Goal: Task Accomplishment & Management: Manage account settings

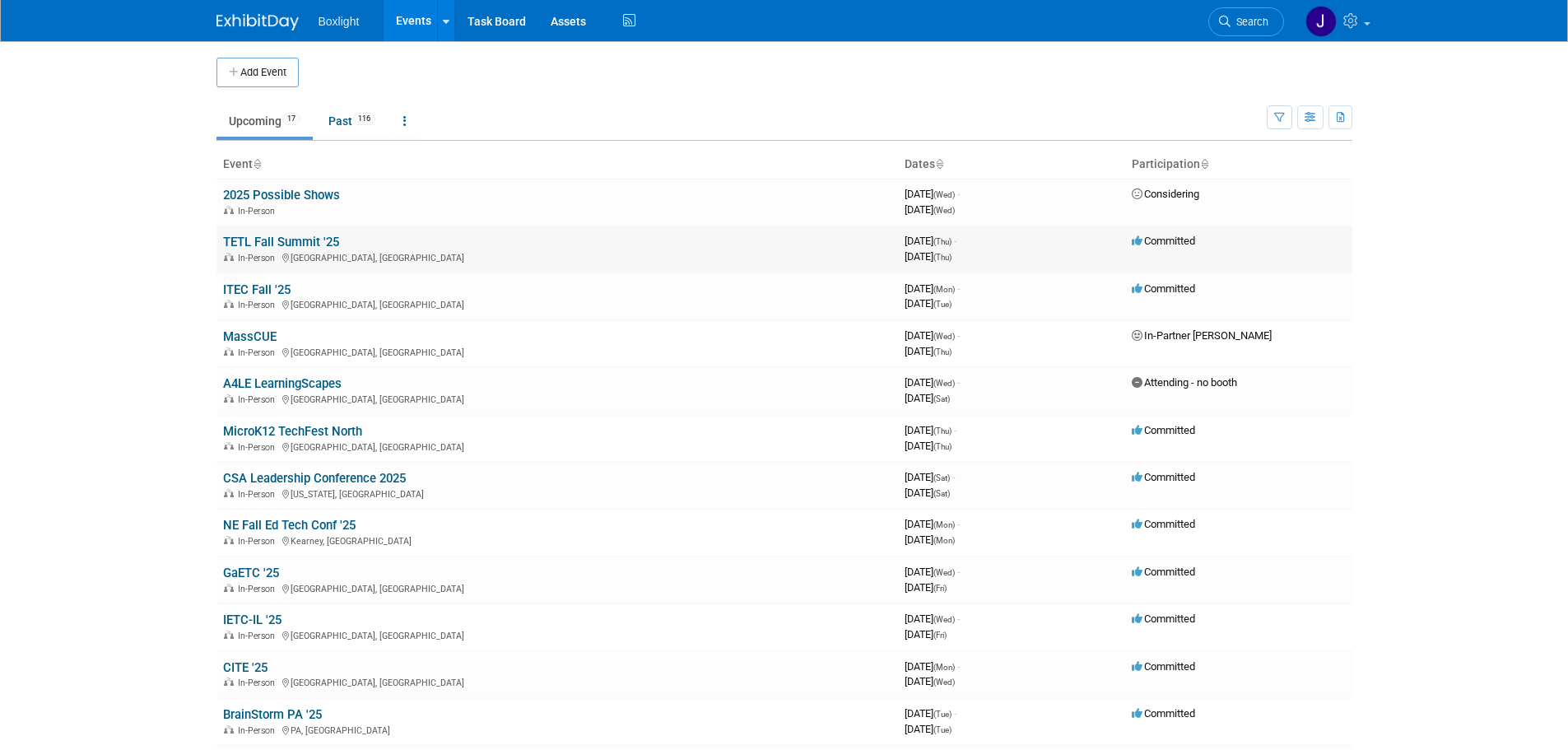
click at [326, 233] on td "TETL Fall Summit '25 In-Person TX, United States" at bounding box center [557, 248] width 681 height 47
click at [316, 240] on link "TETL Fall Summit '25" at bounding box center [281, 241] width 116 height 15
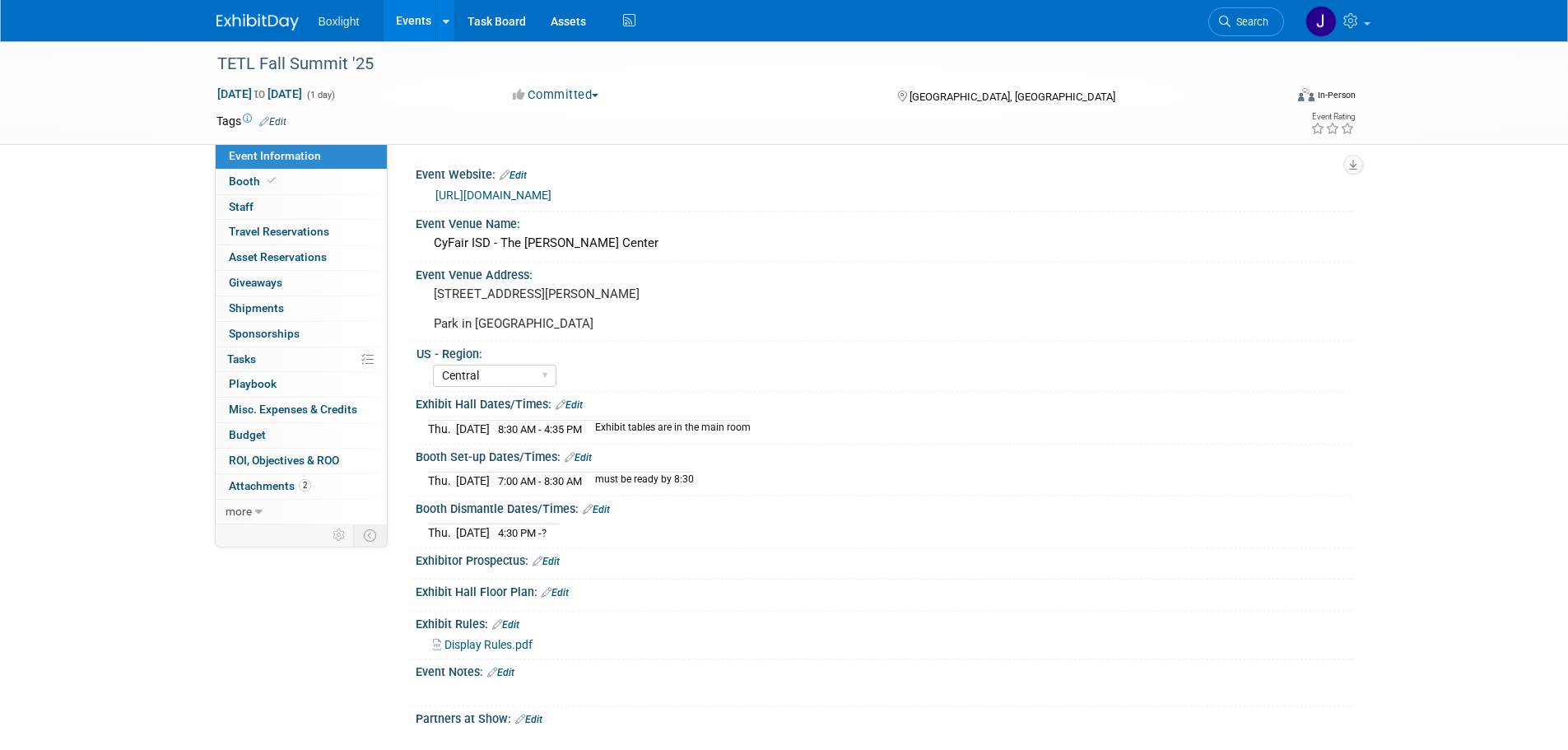
select select "Central"
click at [255, 178] on span "Booth" at bounding box center [254, 180] width 50 height 13
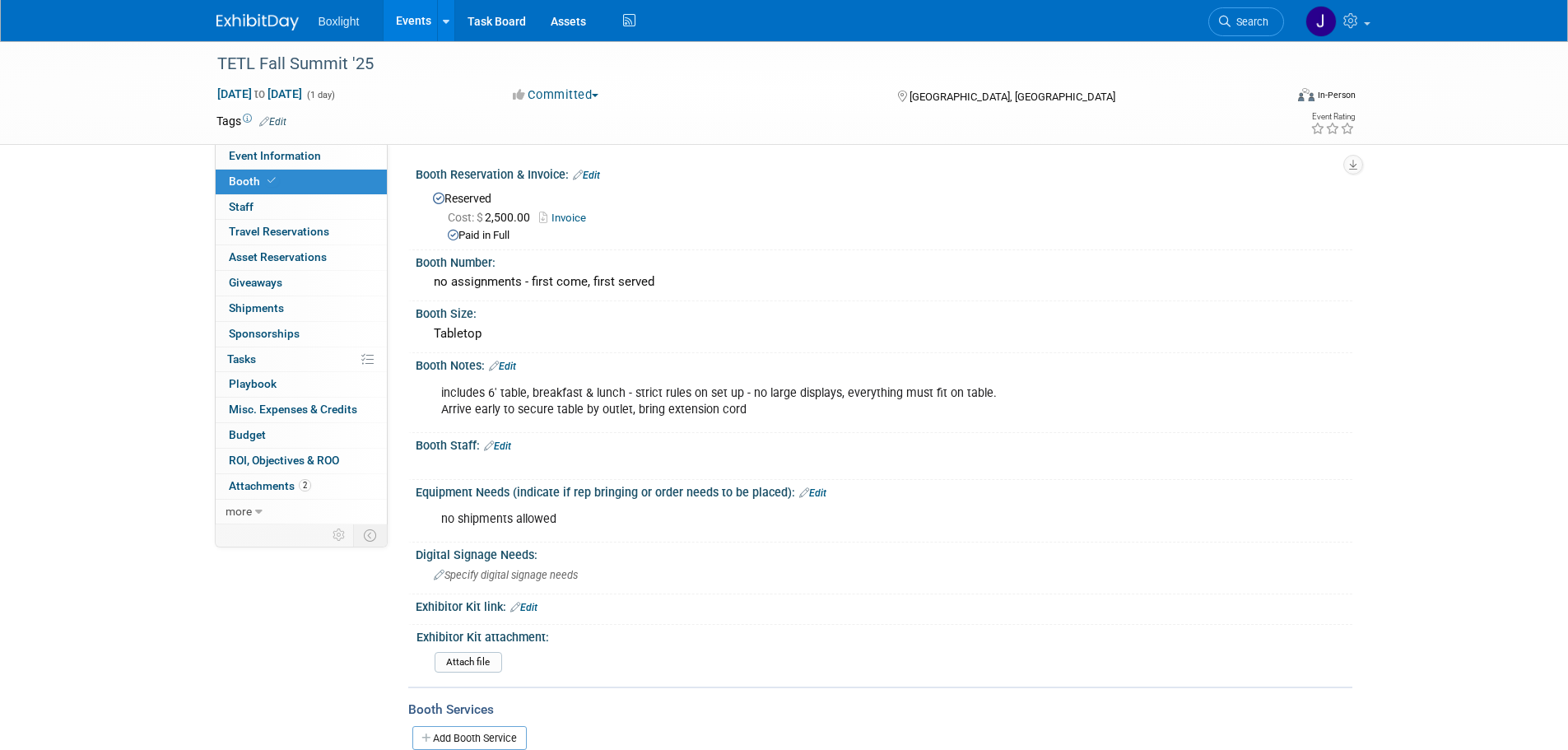
click at [499, 445] on link "Edit" at bounding box center [497, 446] width 27 height 12
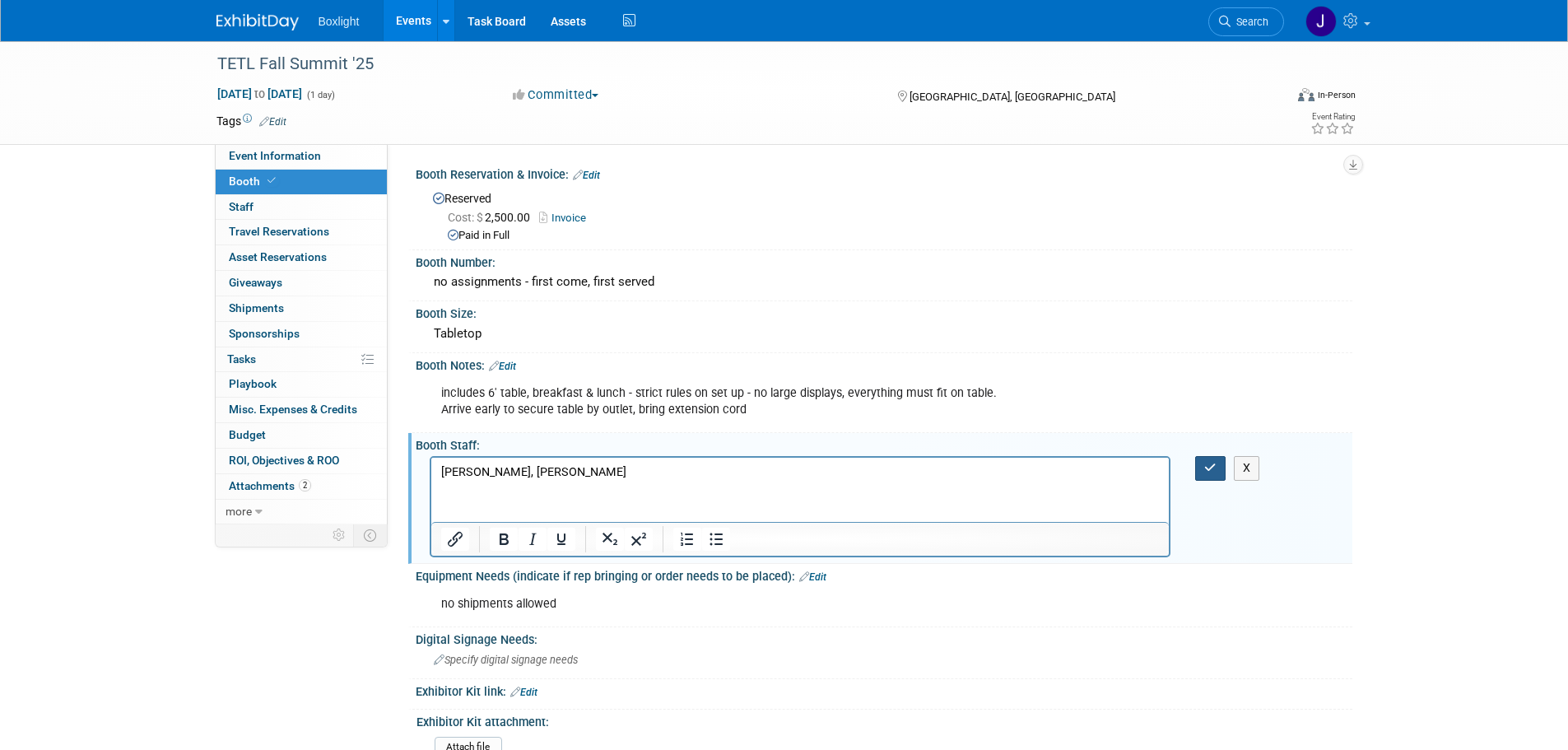
click at [1203, 466] on button "button" at bounding box center [1210, 468] width 31 height 24
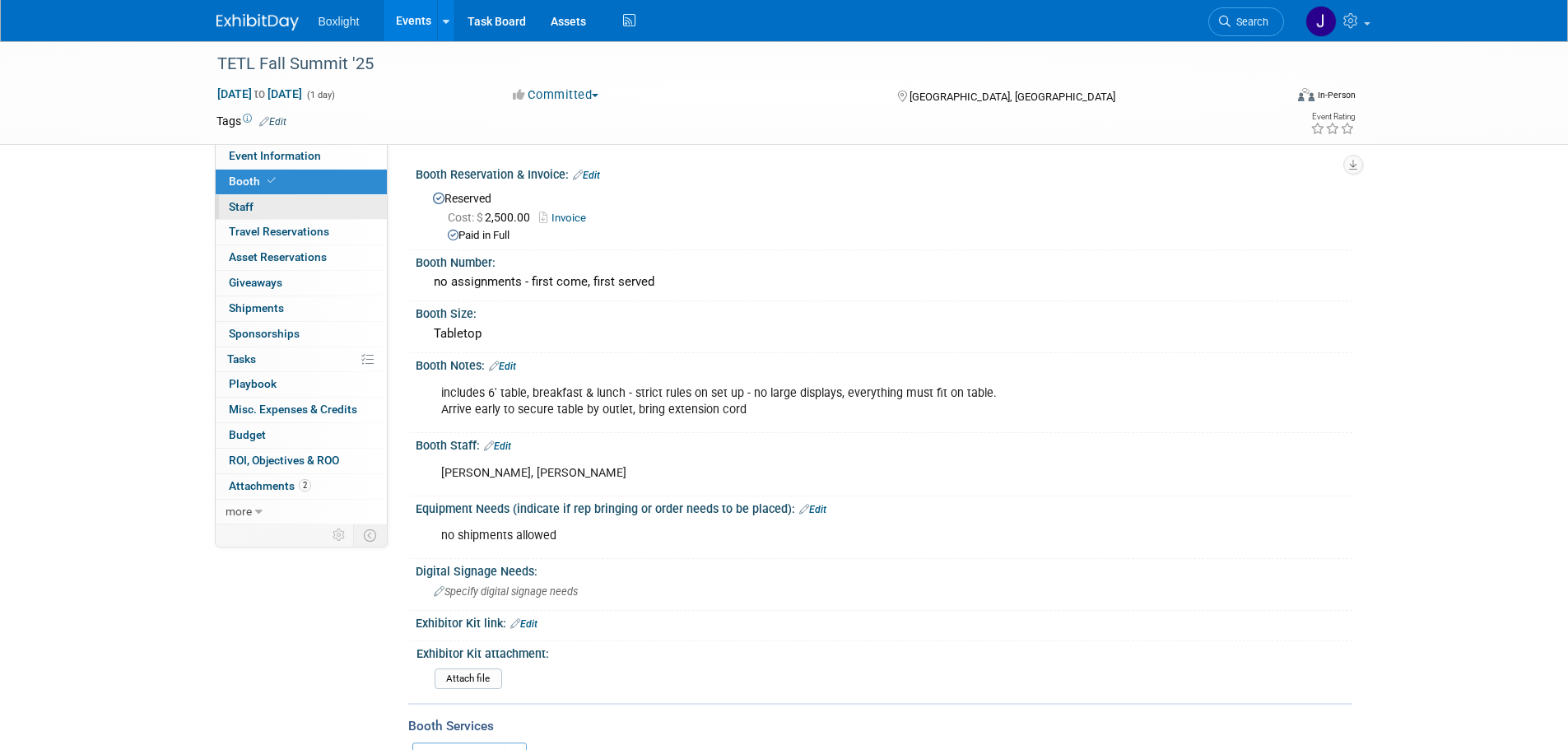
click at [266, 207] on link "0 Staff 0" at bounding box center [301, 207] width 171 height 25
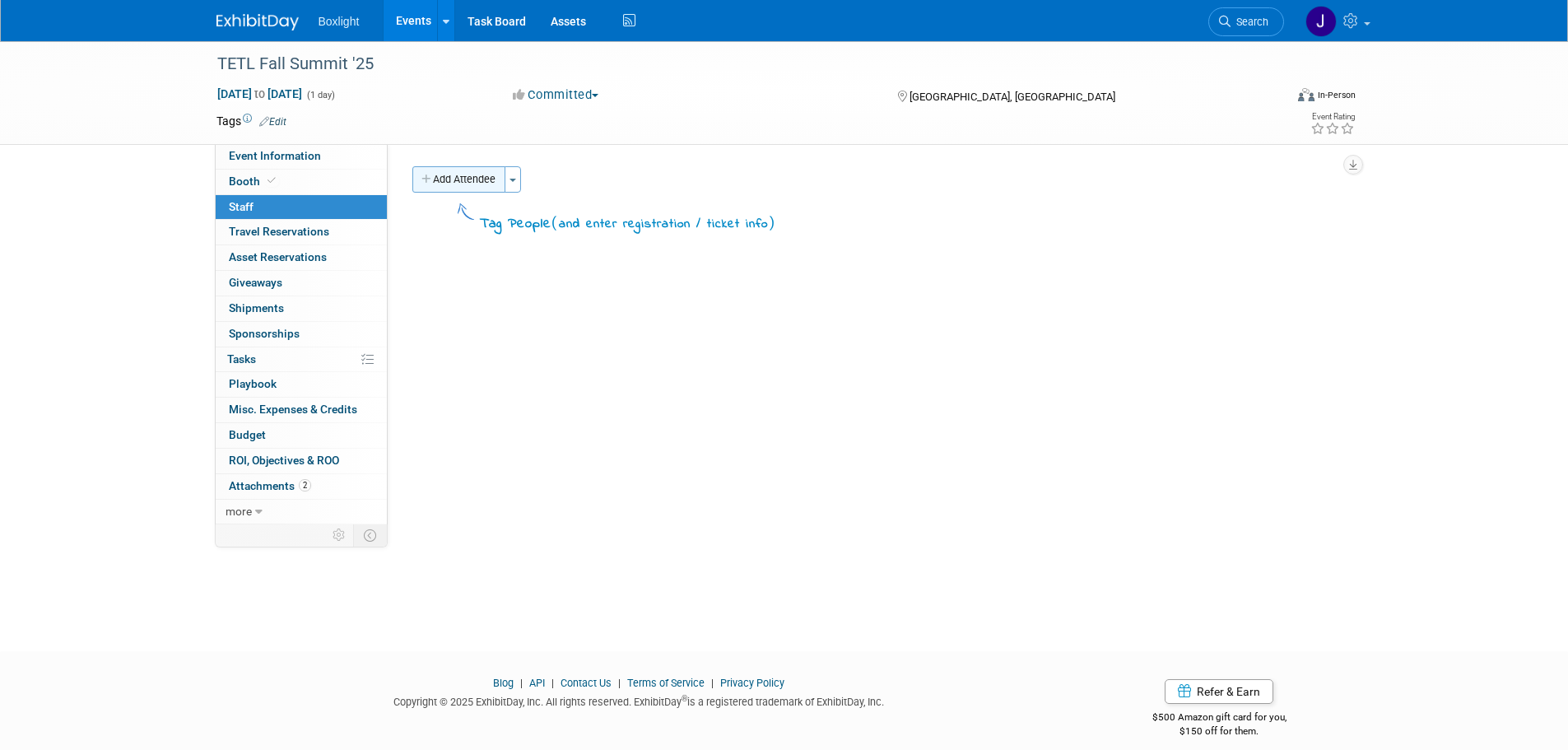
click at [456, 179] on button "Add Attendee" at bounding box center [458, 179] width 93 height 26
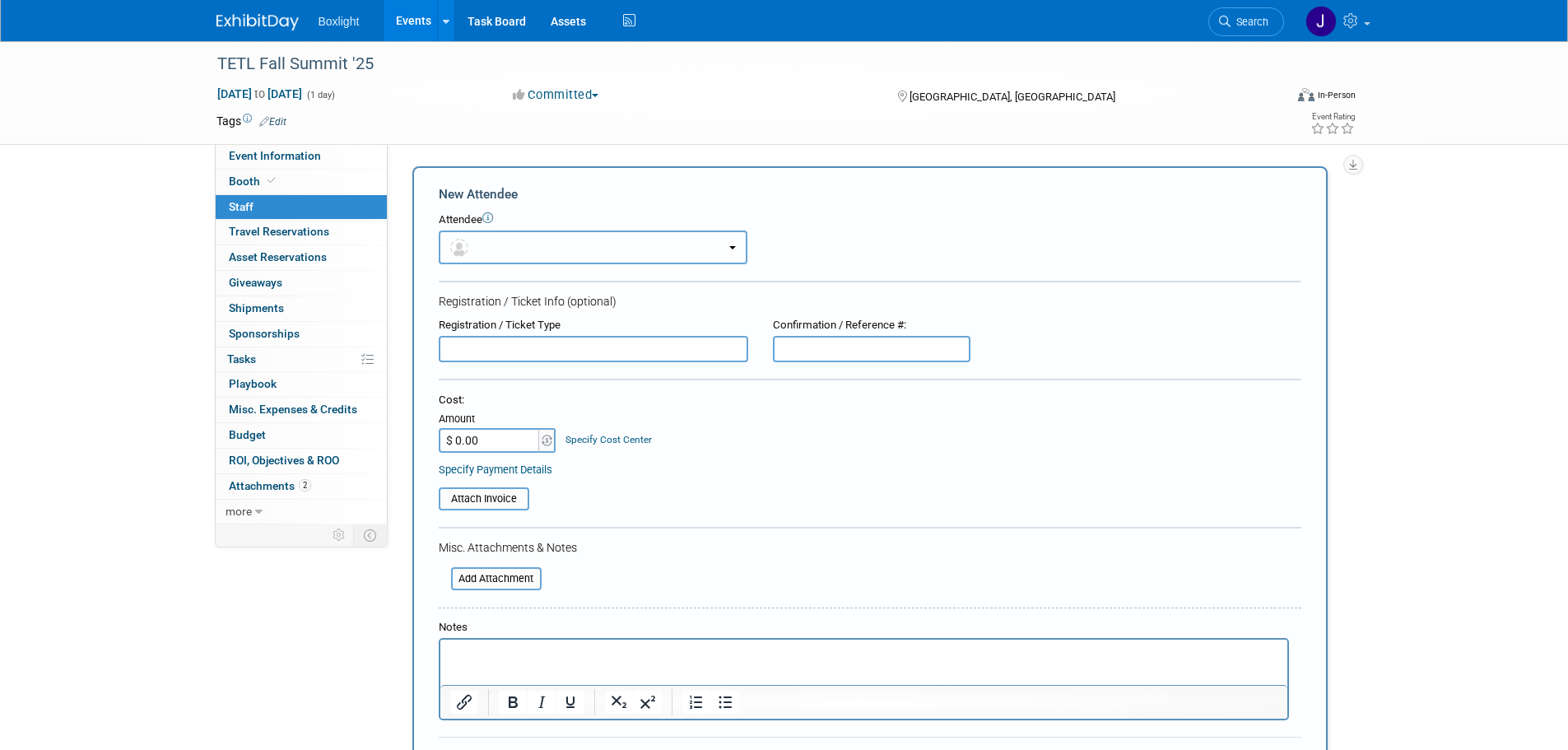
click at [502, 248] on button "button" at bounding box center [593, 247] width 309 height 34
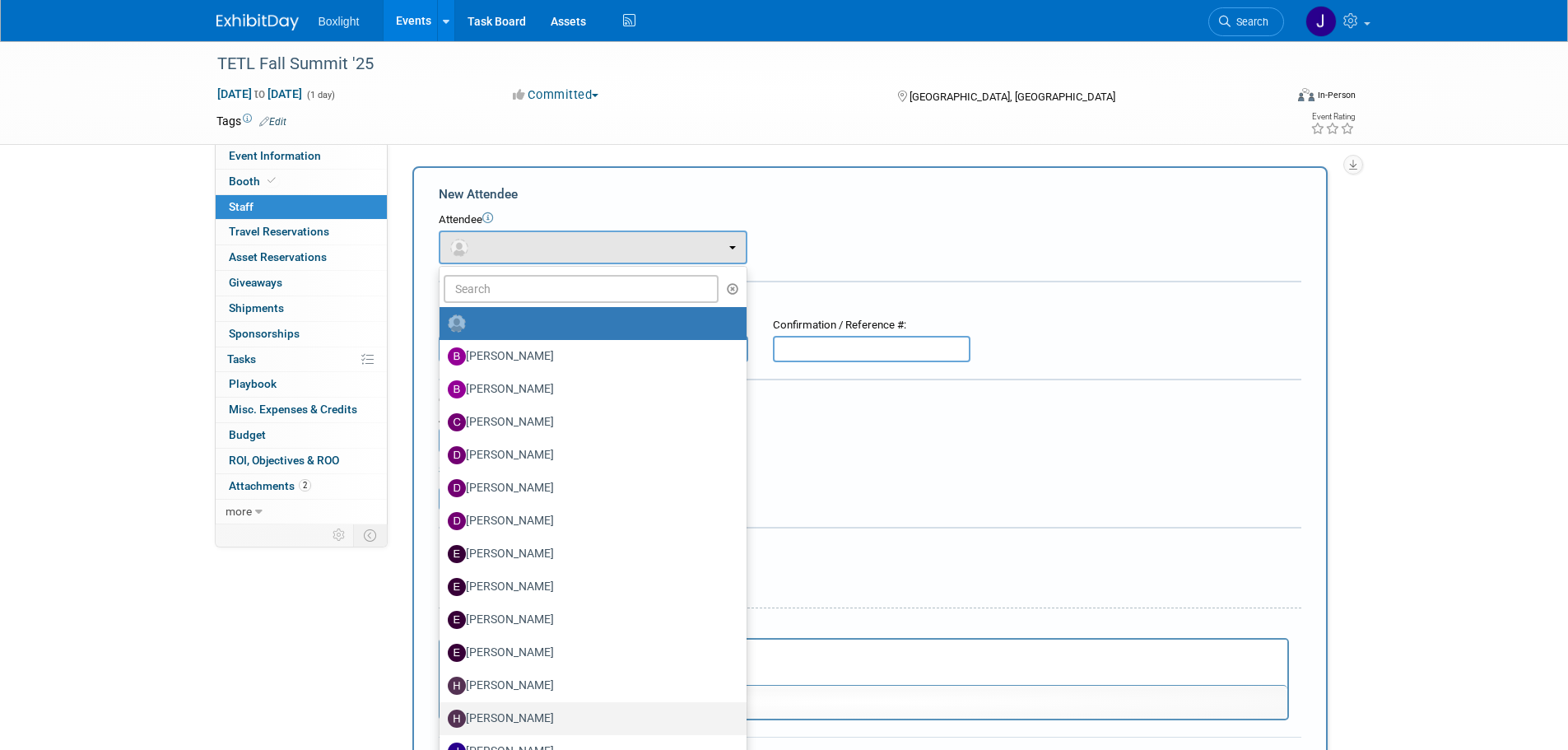
click at [496, 720] on label "Heather Sledge" at bounding box center [588, 718] width 282 height 26
click at [442, 720] on input "Heather Sledge" at bounding box center [436, 716] width 11 height 11
select select "56cfaa57-f704-49f4-bf62-b45bfea21244"
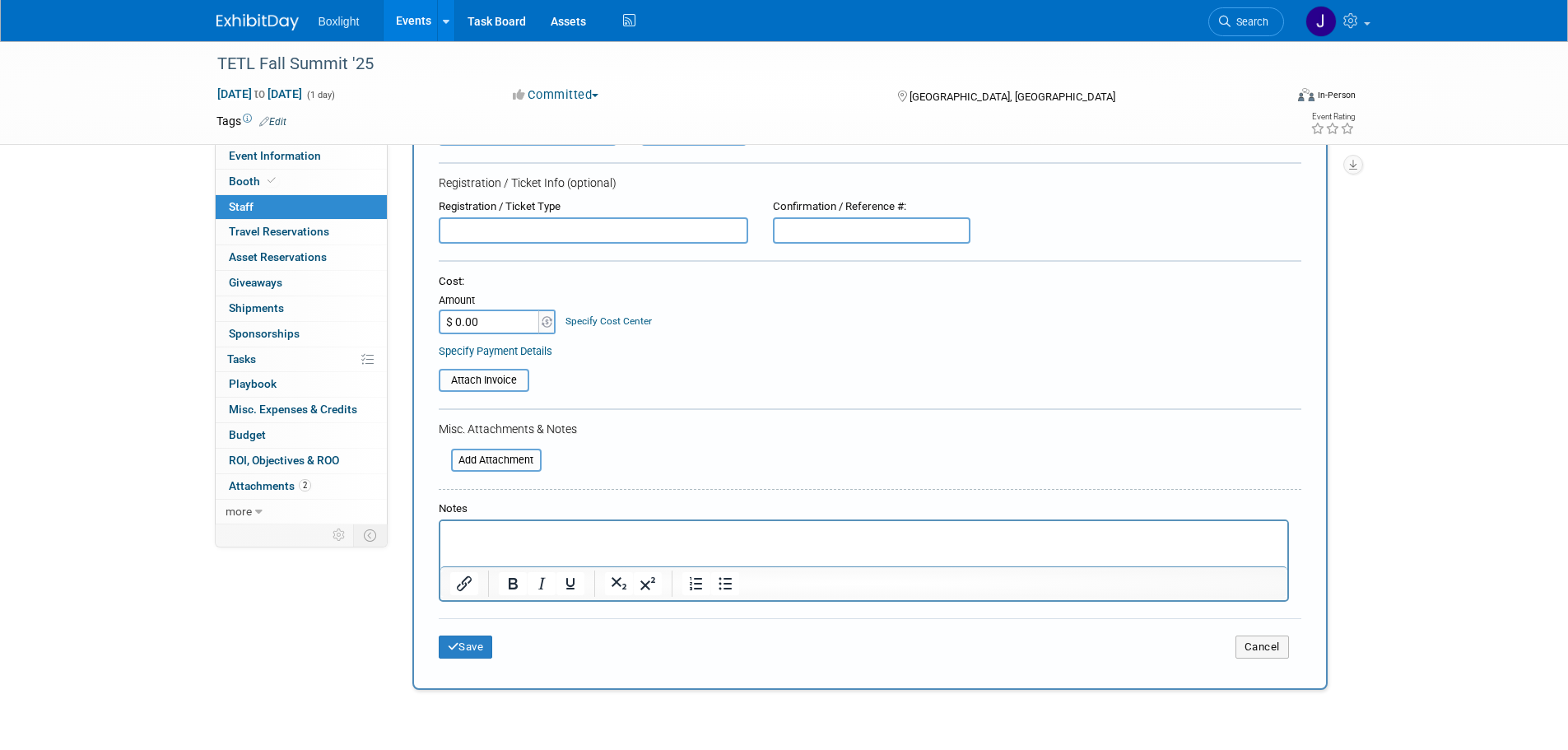
scroll to position [307, 0]
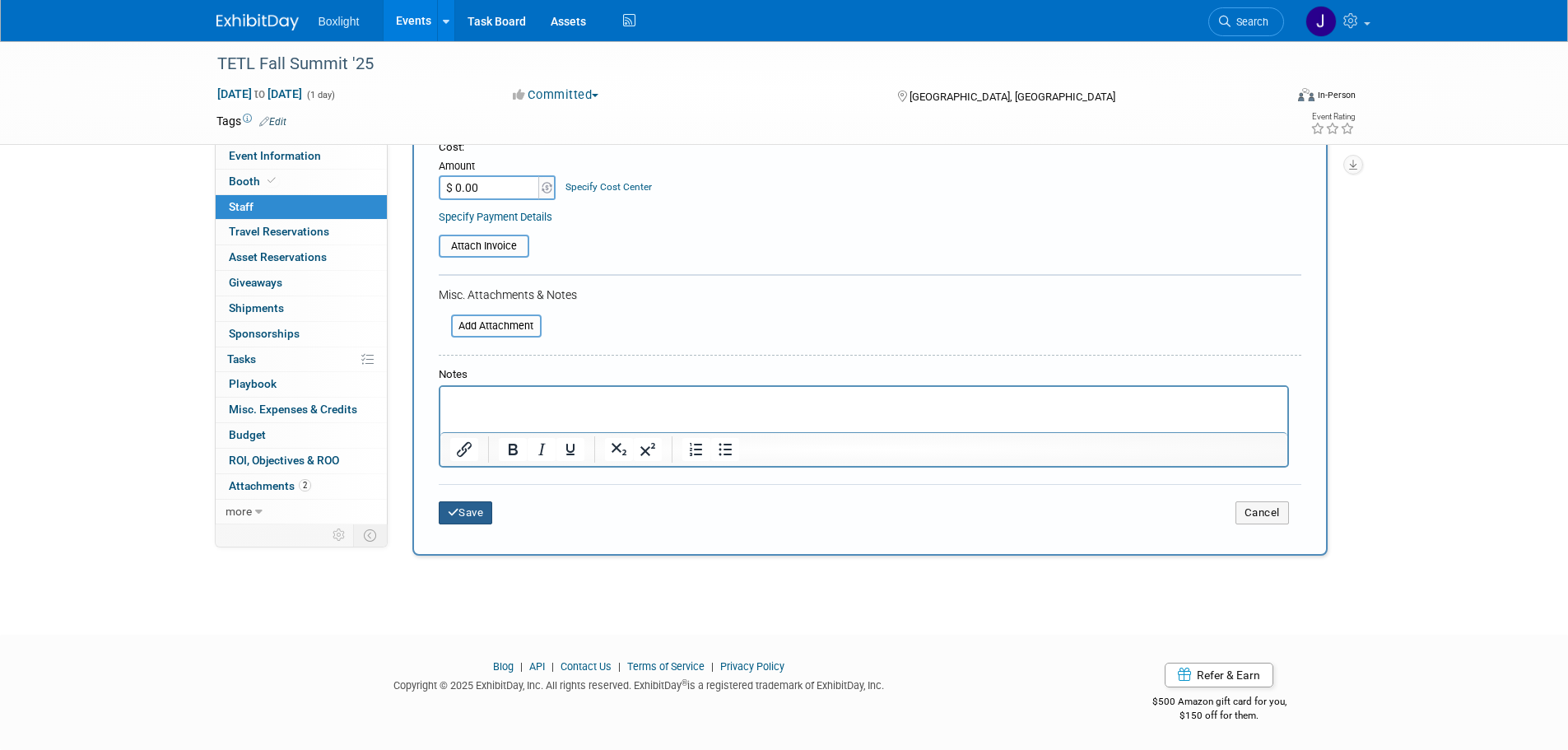
click at [479, 505] on button "Save" at bounding box center [465, 512] width 55 height 23
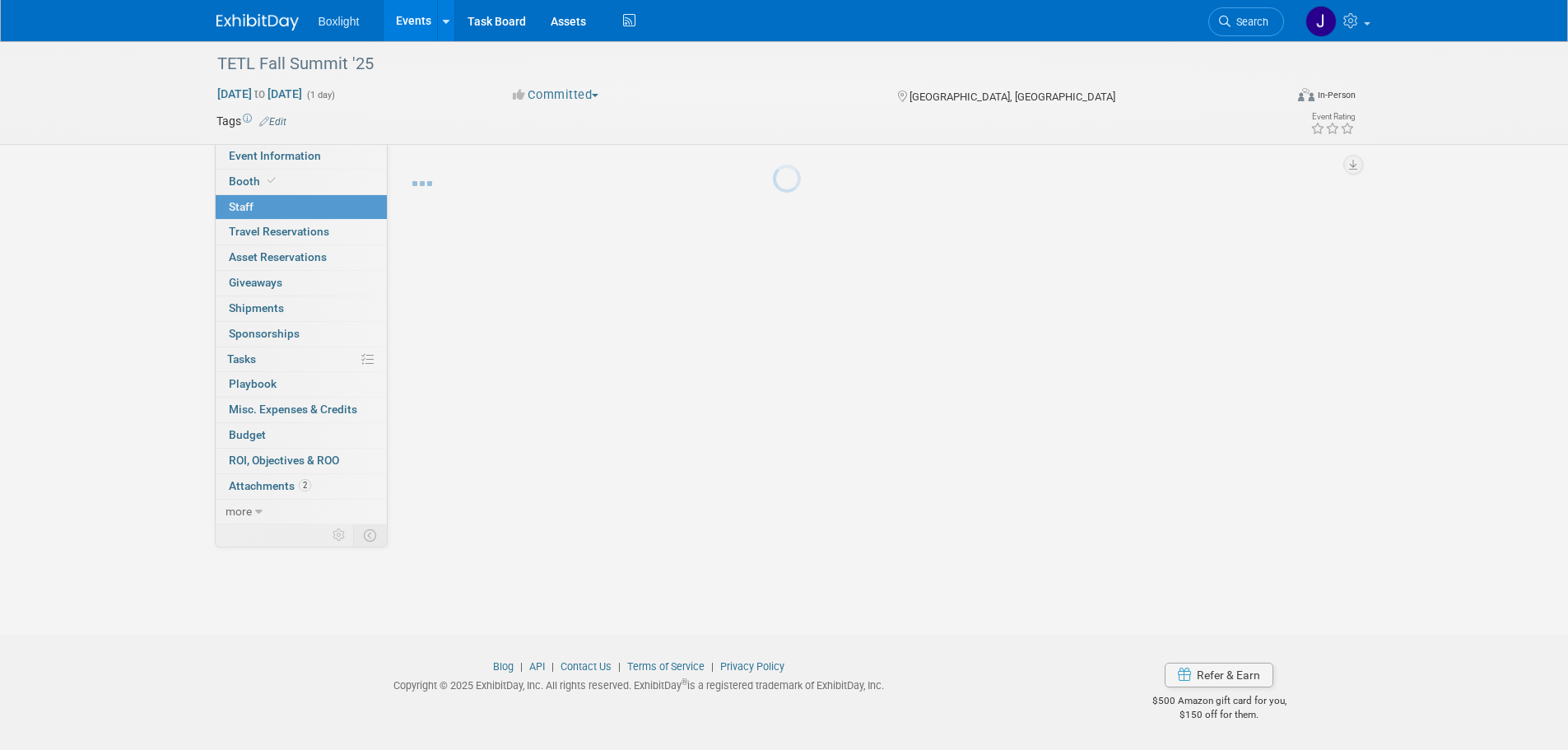
scroll to position [17, 0]
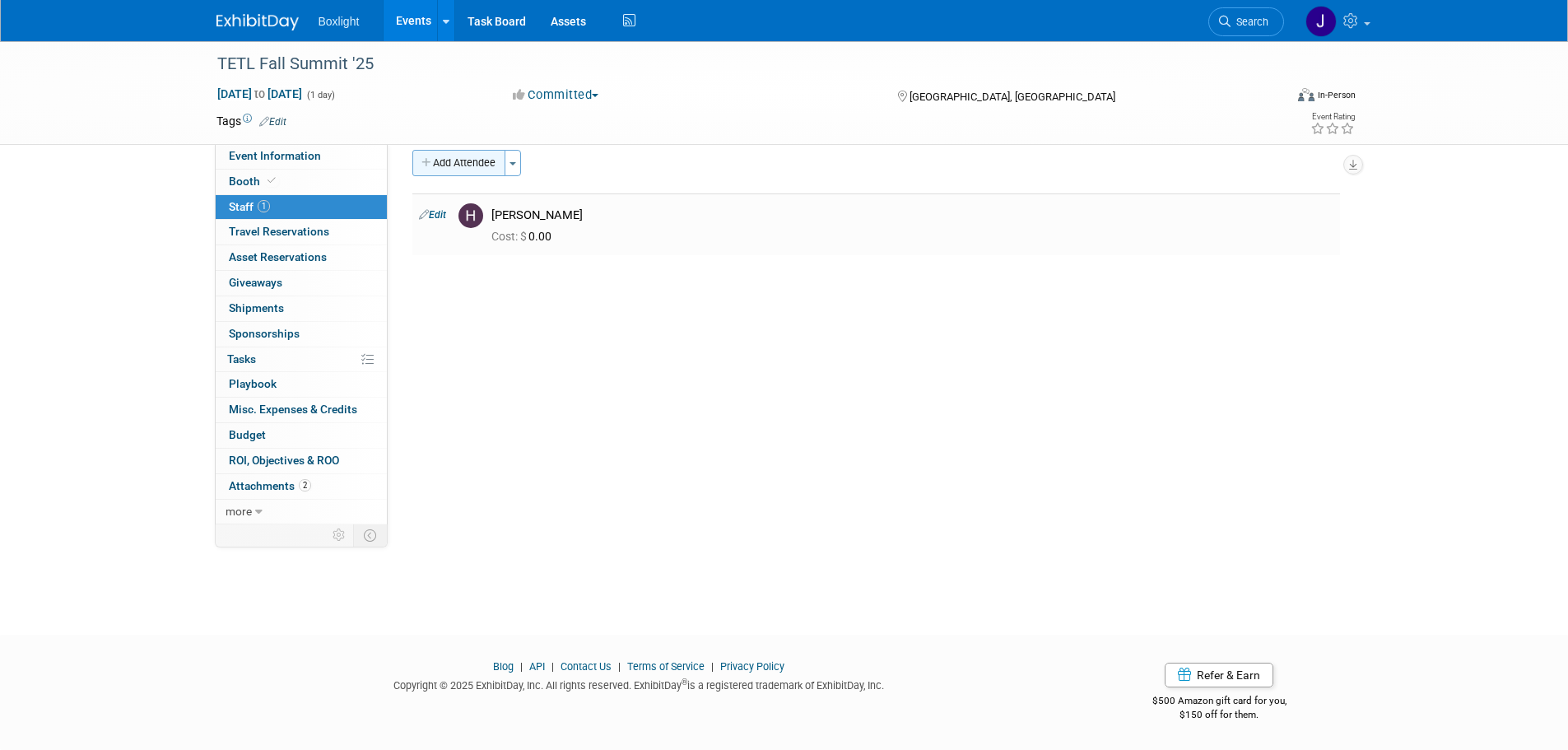
click at [452, 156] on button "Add Attendee" at bounding box center [458, 162] width 93 height 26
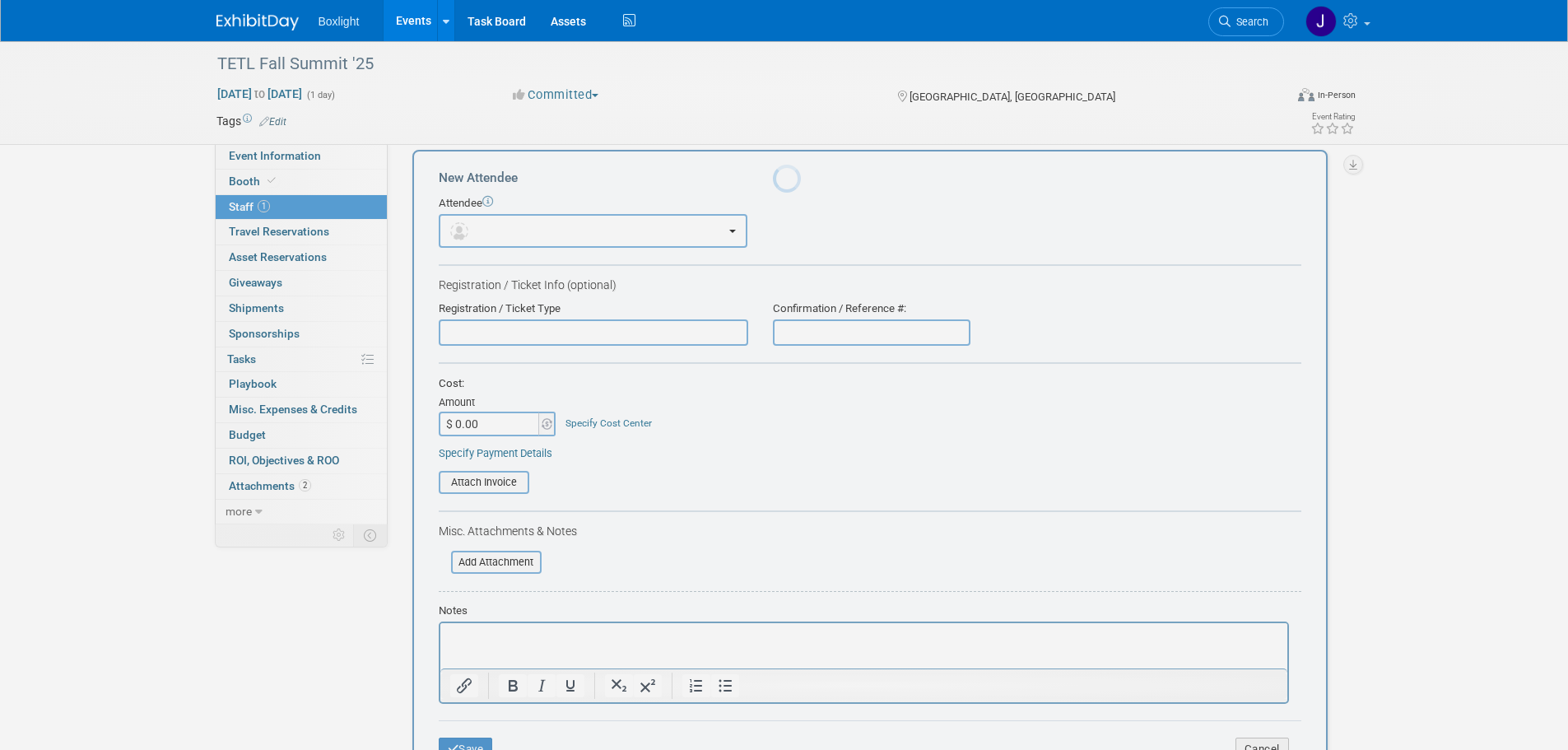
scroll to position [0, 0]
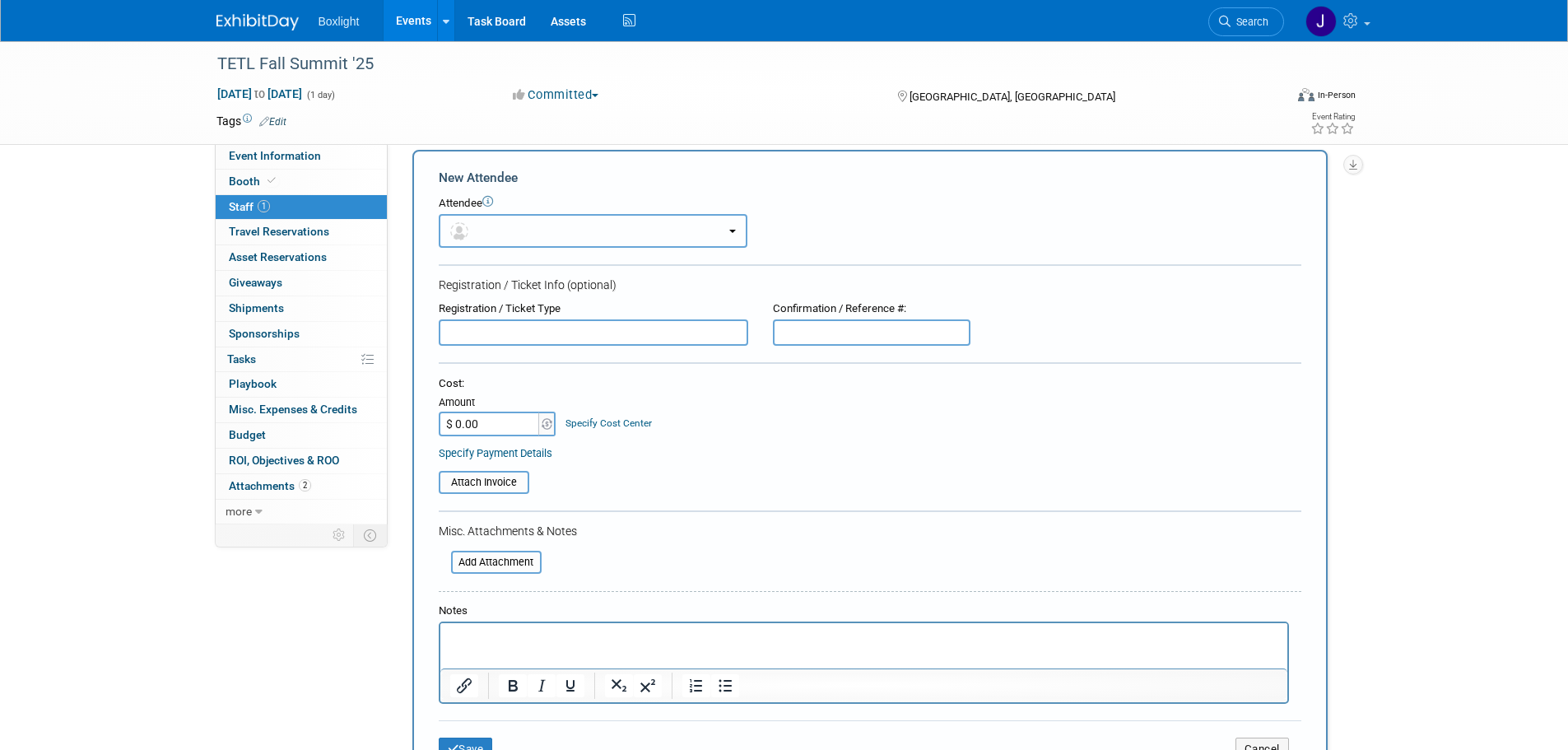
click at [457, 227] on img "button" at bounding box center [459, 231] width 18 height 18
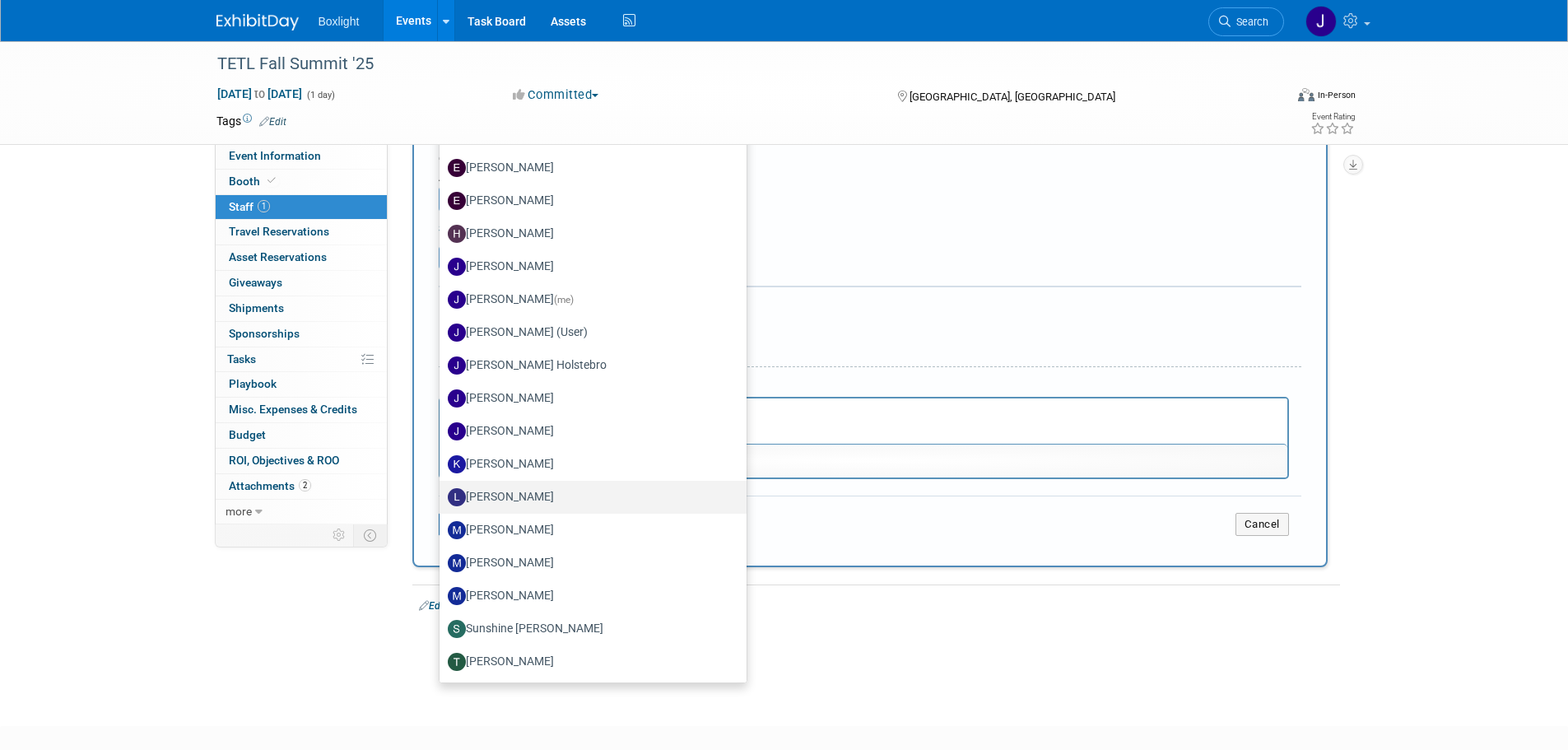
scroll to position [263, 0]
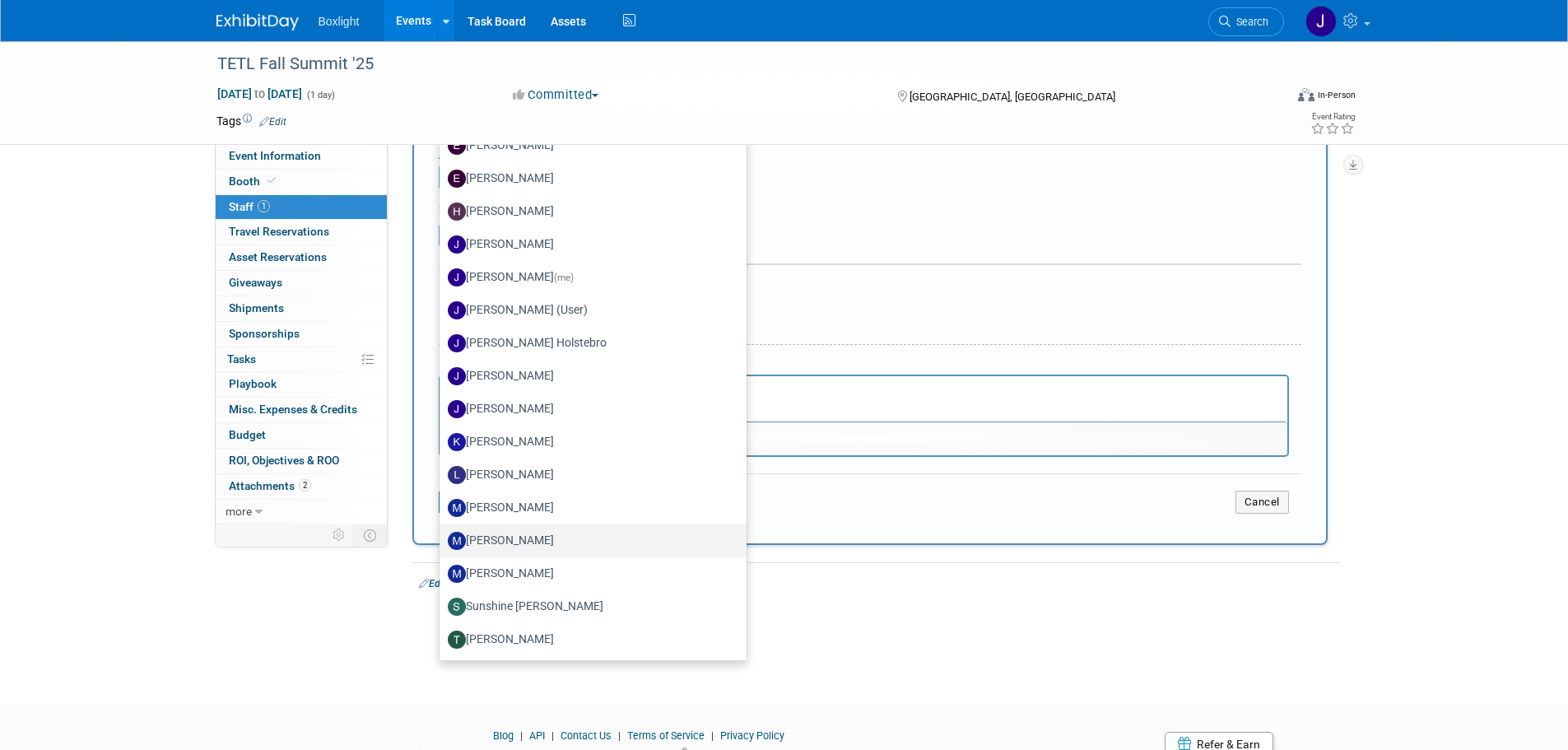
click at [521, 539] on label "Mark Jones" at bounding box center [588, 541] width 282 height 26
click at [442, 539] on input "Mark Jones" at bounding box center [436, 538] width 11 height 11
select select "a560eba0-c801-4b14-8e76-2023e7c7e184"
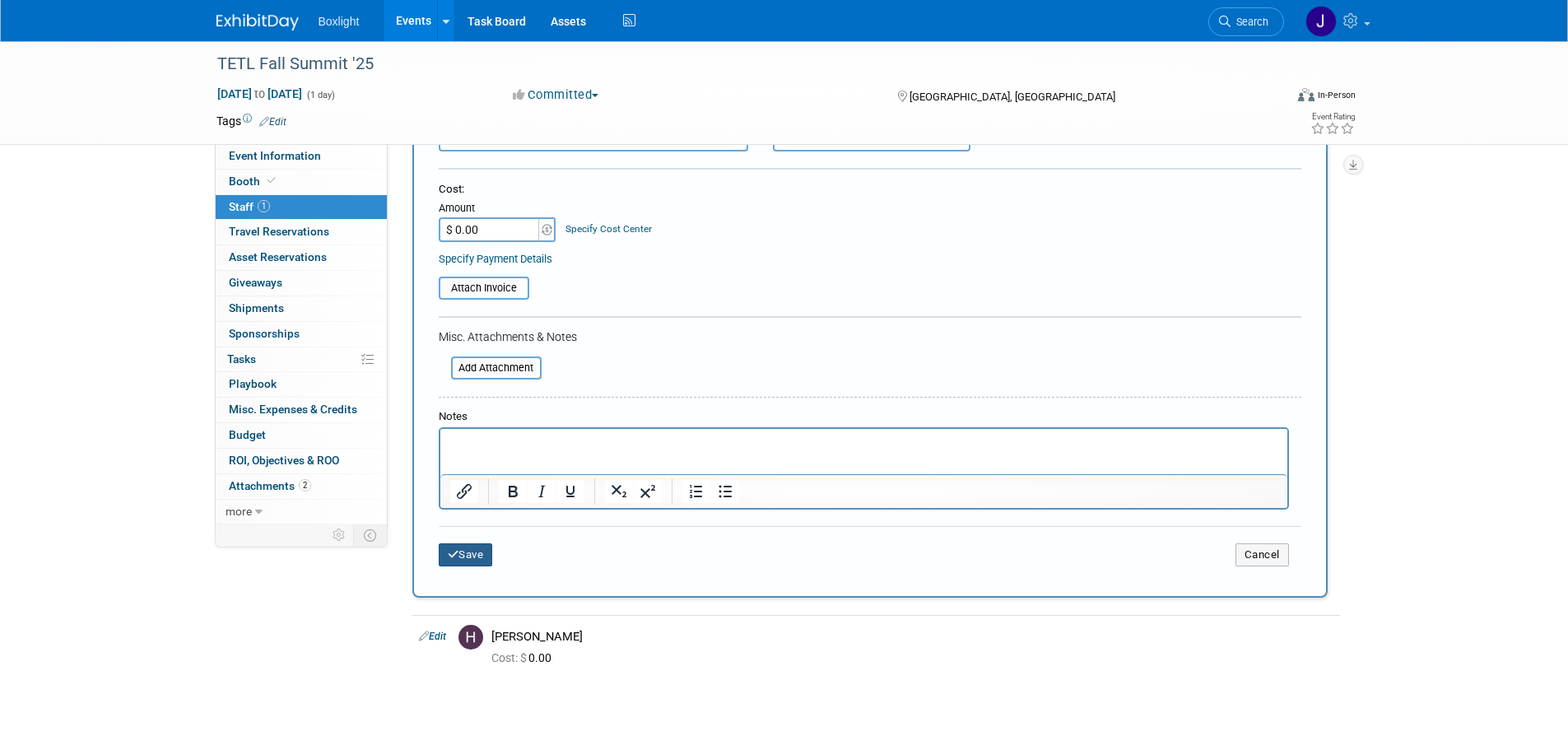
click at [462, 556] on button "Save" at bounding box center [465, 554] width 55 height 23
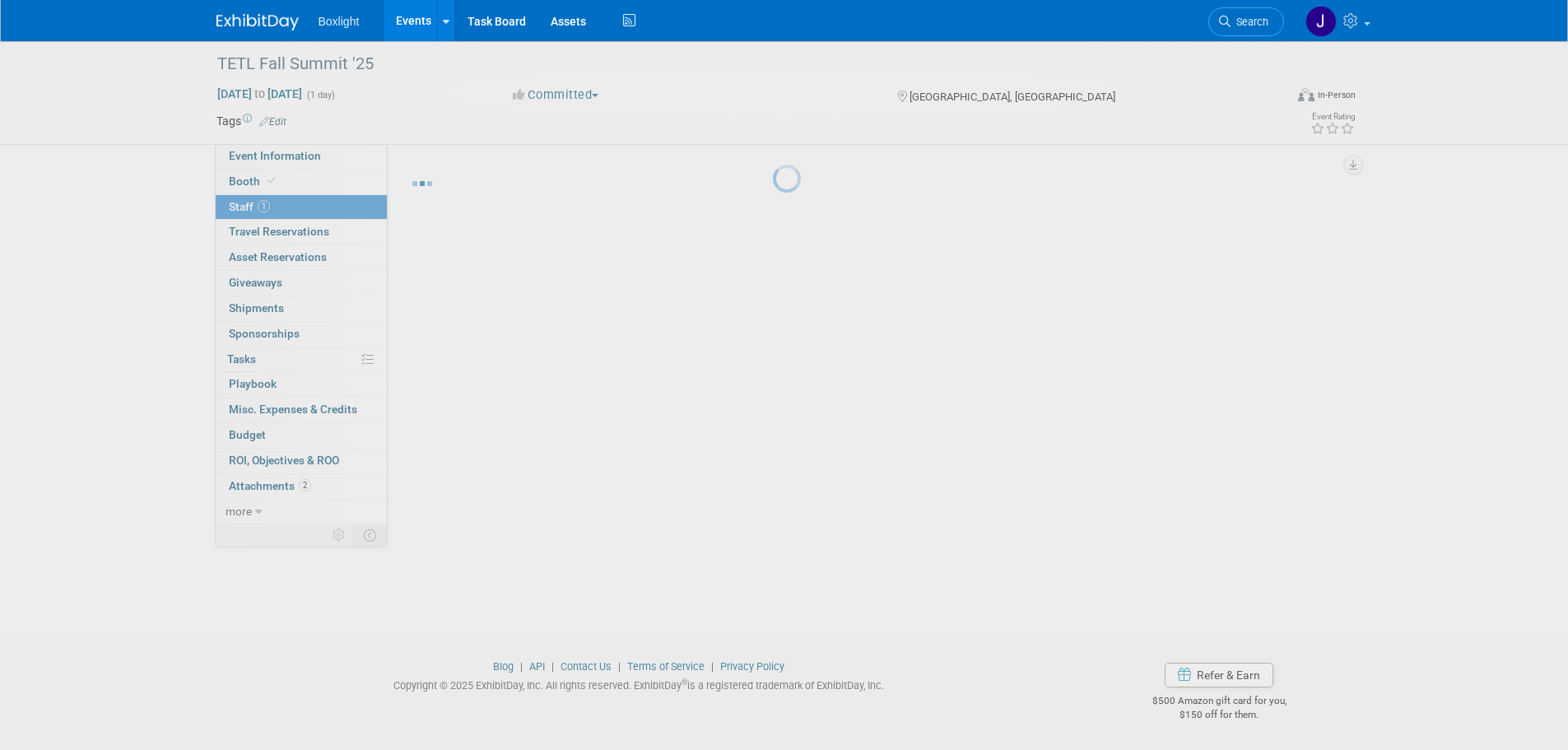
scroll to position [17, 0]
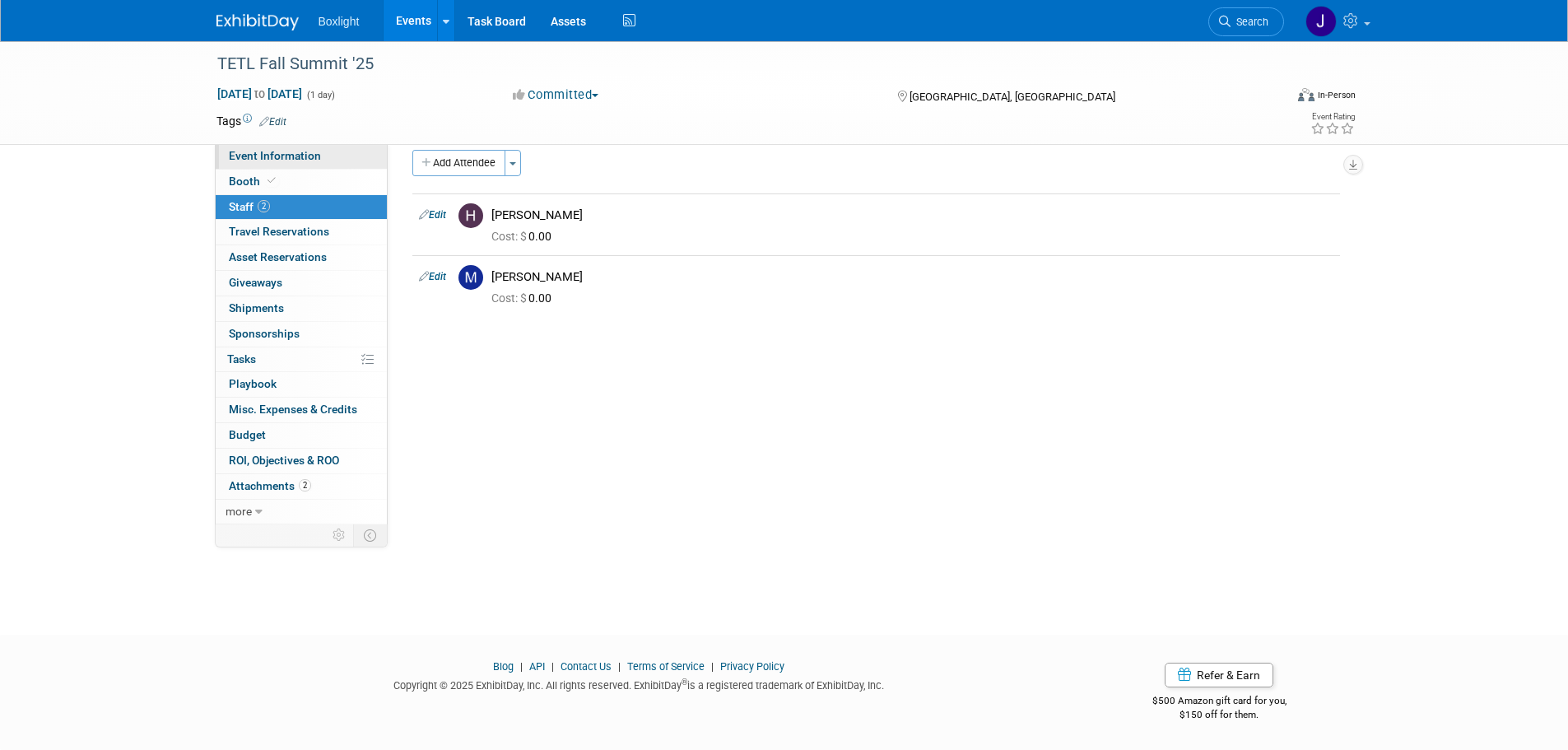
click at [292, 155] on span "Event Information" at bounding box center [275, 155] width 93 height 13
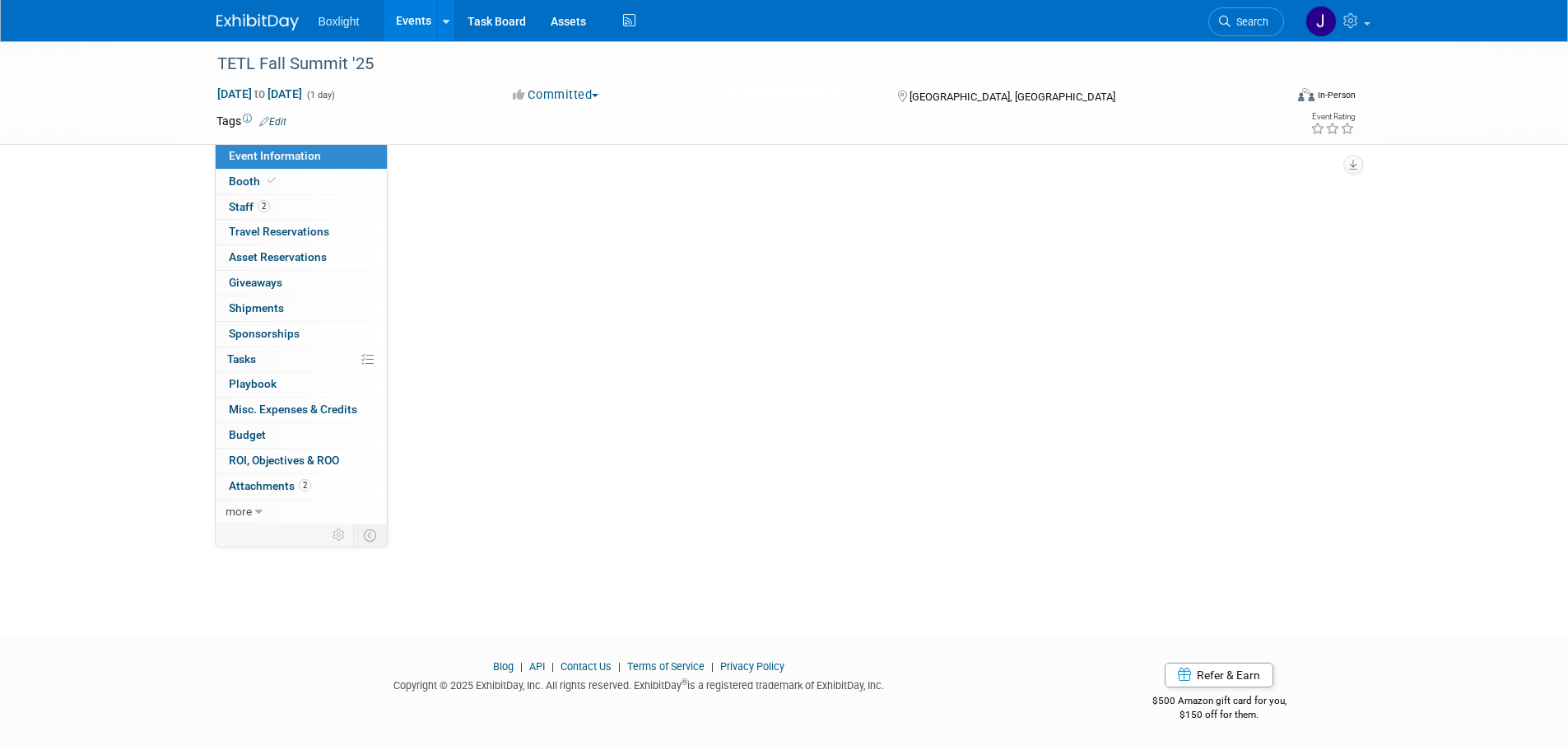
scroll to position [0, 0]
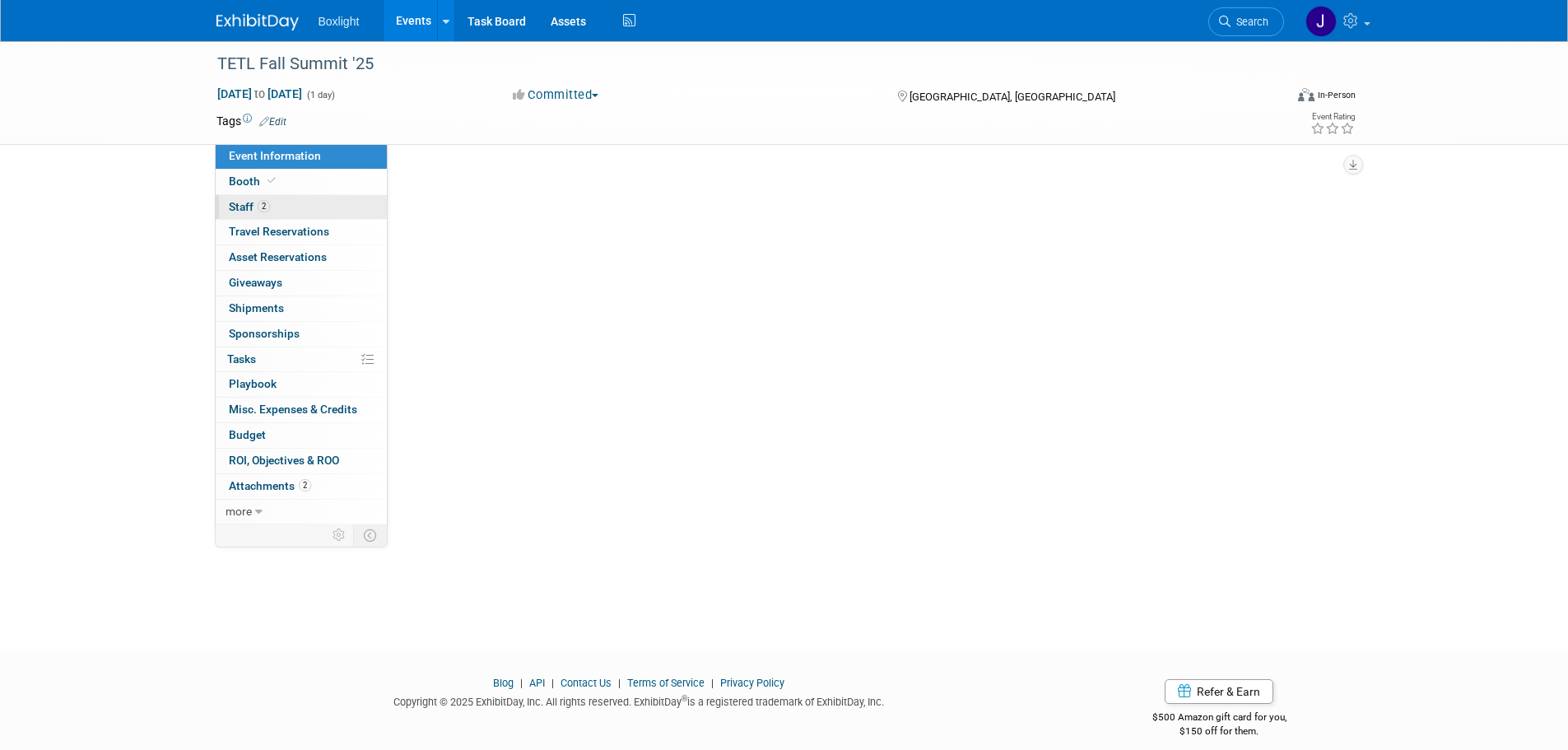
select select "Central"
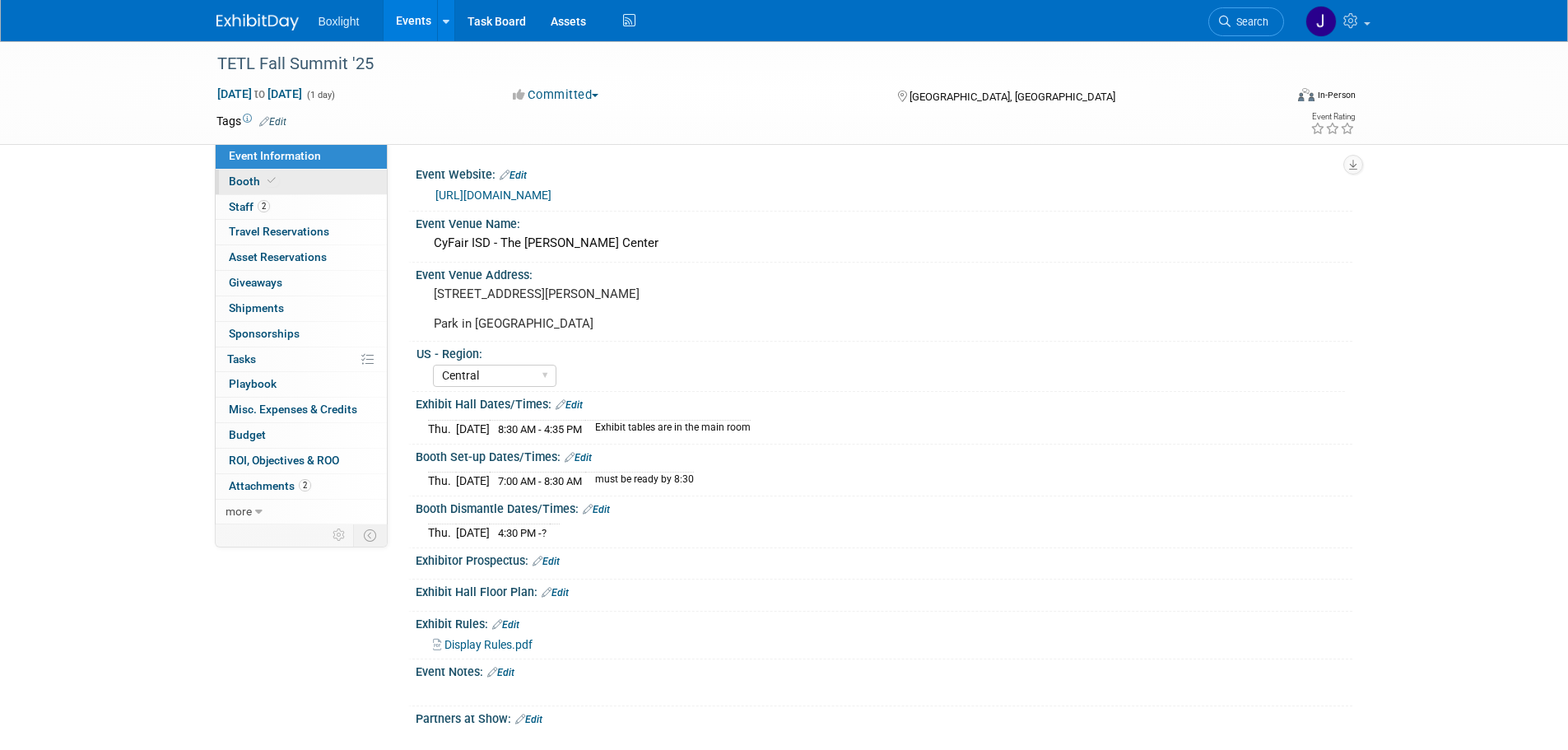
click at [271, 183] on icon at bounding box center [271, 180] width 8 height 9
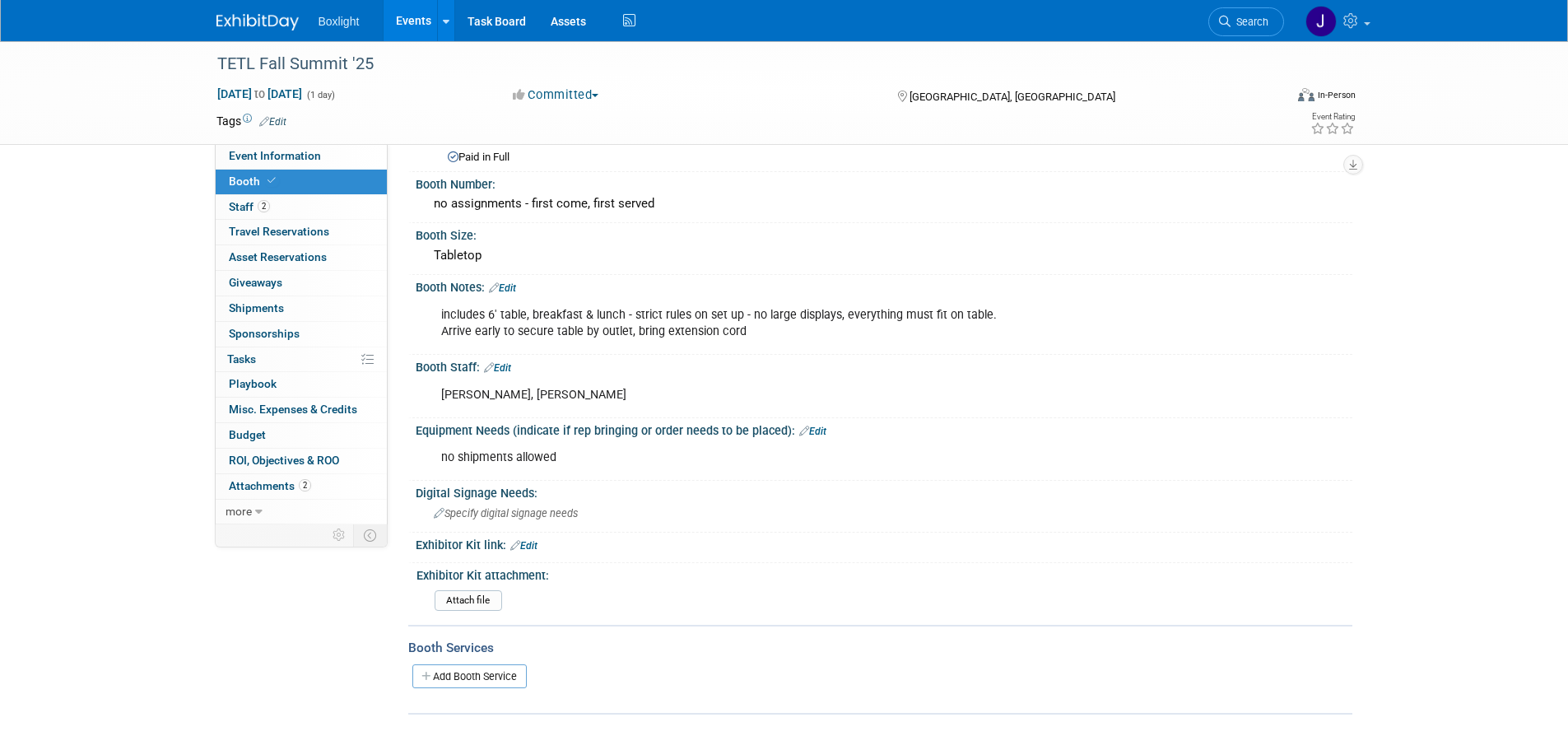
scroll to position [83, 0]
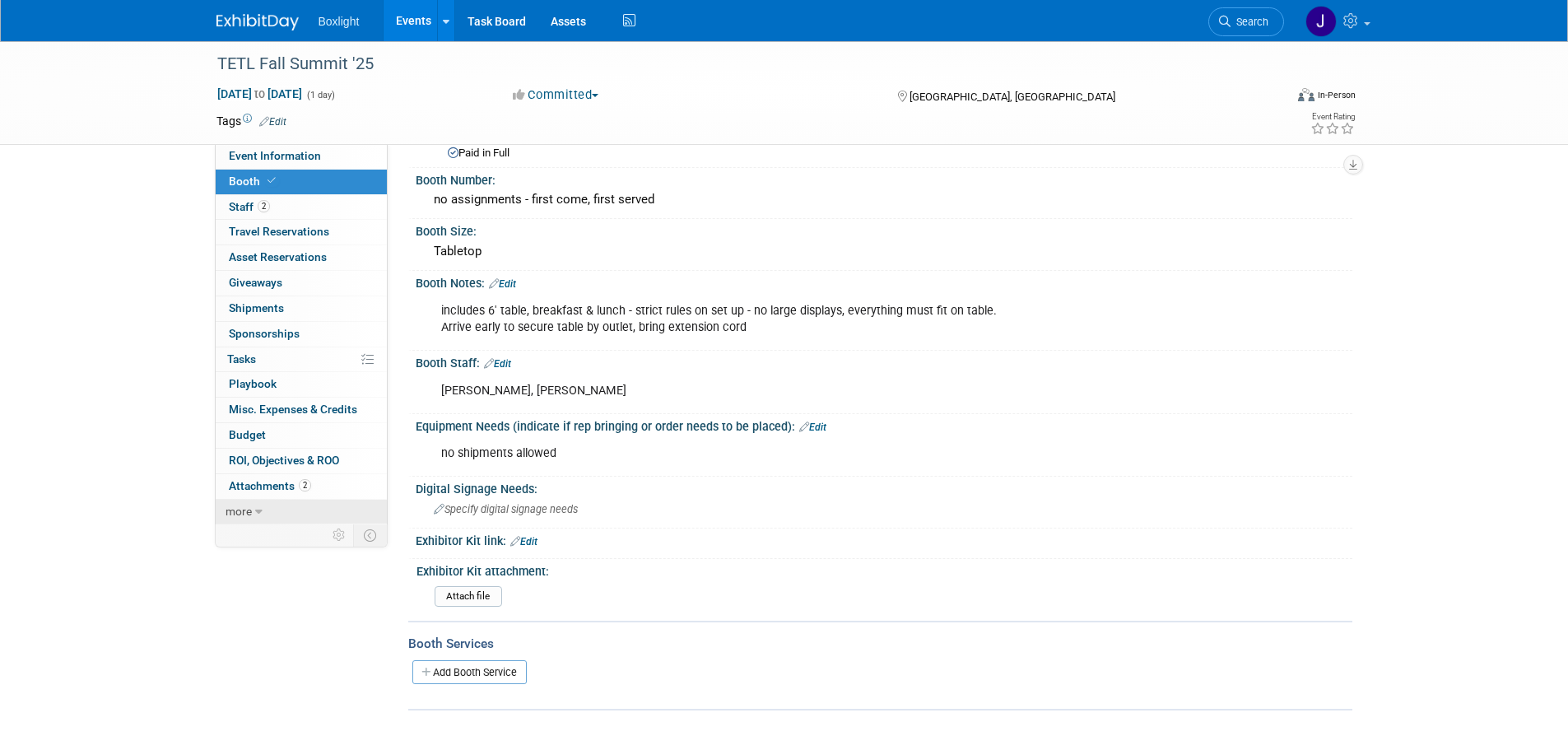
click at [234, 510] on span "more" at bounding box center [238, 510] width 26 height 13
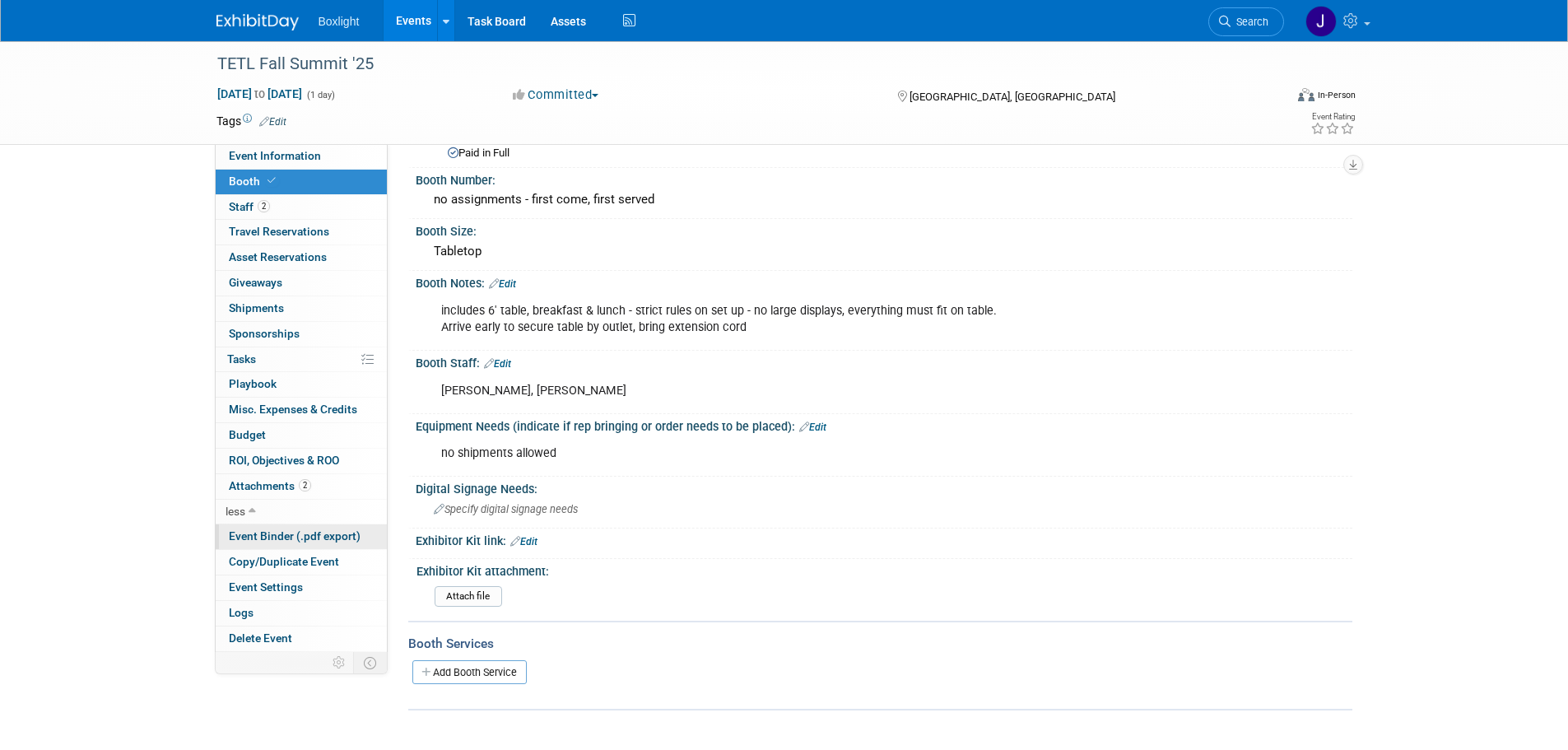
click at [263, 537] on span "Event Binder (.pdf export)" at bounding box center [295, 535] width 131 height 13
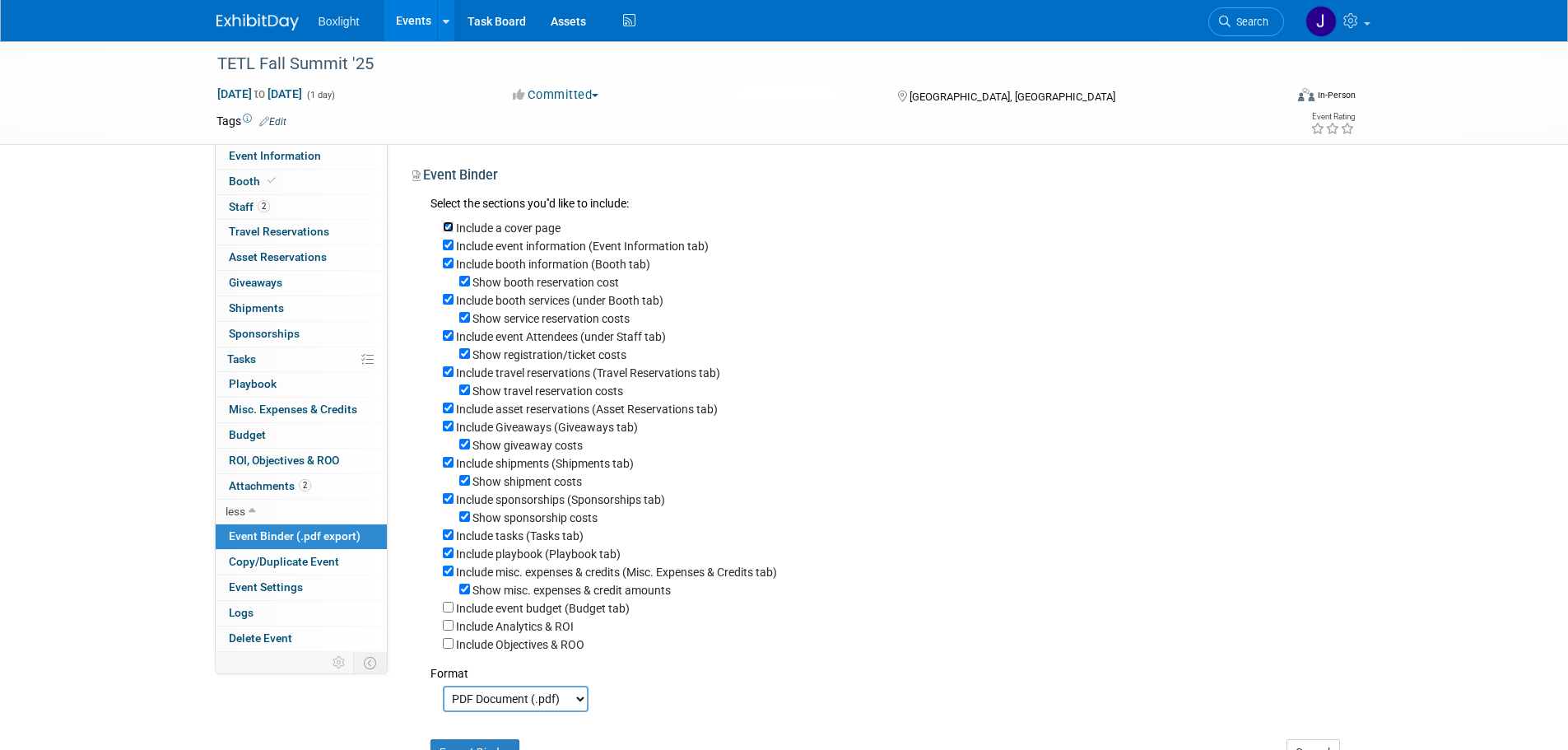
click at [446, 225] on input "Include a cover page" at bounding box center [447, 226] width 11 height 11
checkbox input "false"
click at [461, 286] on input "Show booth reservation cost" at bounding box center [464, 281] width 11 height 11
checkbox input "false"
click at [463, 321] on input "Show service reservation costs" at bounding box center [464, 317] width 11 height 11
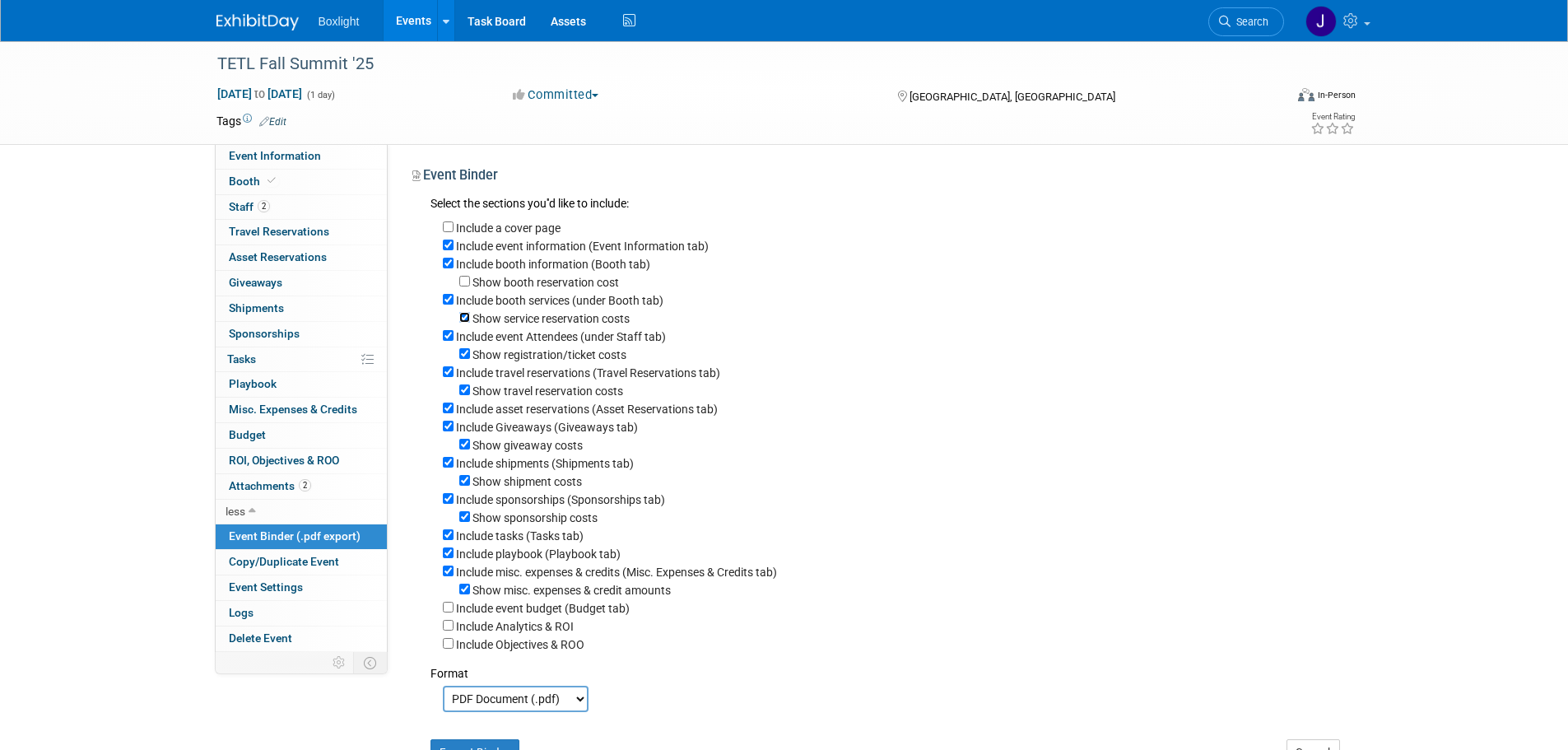
checkbox input "false"
click at [466, 359] on input "Show registration/ticket costs" at bounding box center [464, 353] width 11 height 11
checkbox input "false"
click at [449, 376] on input "Include travel reservations (Travel Reservations tab)" at bounding box center [447, 372] width 11 height 11
checkbox input "false"
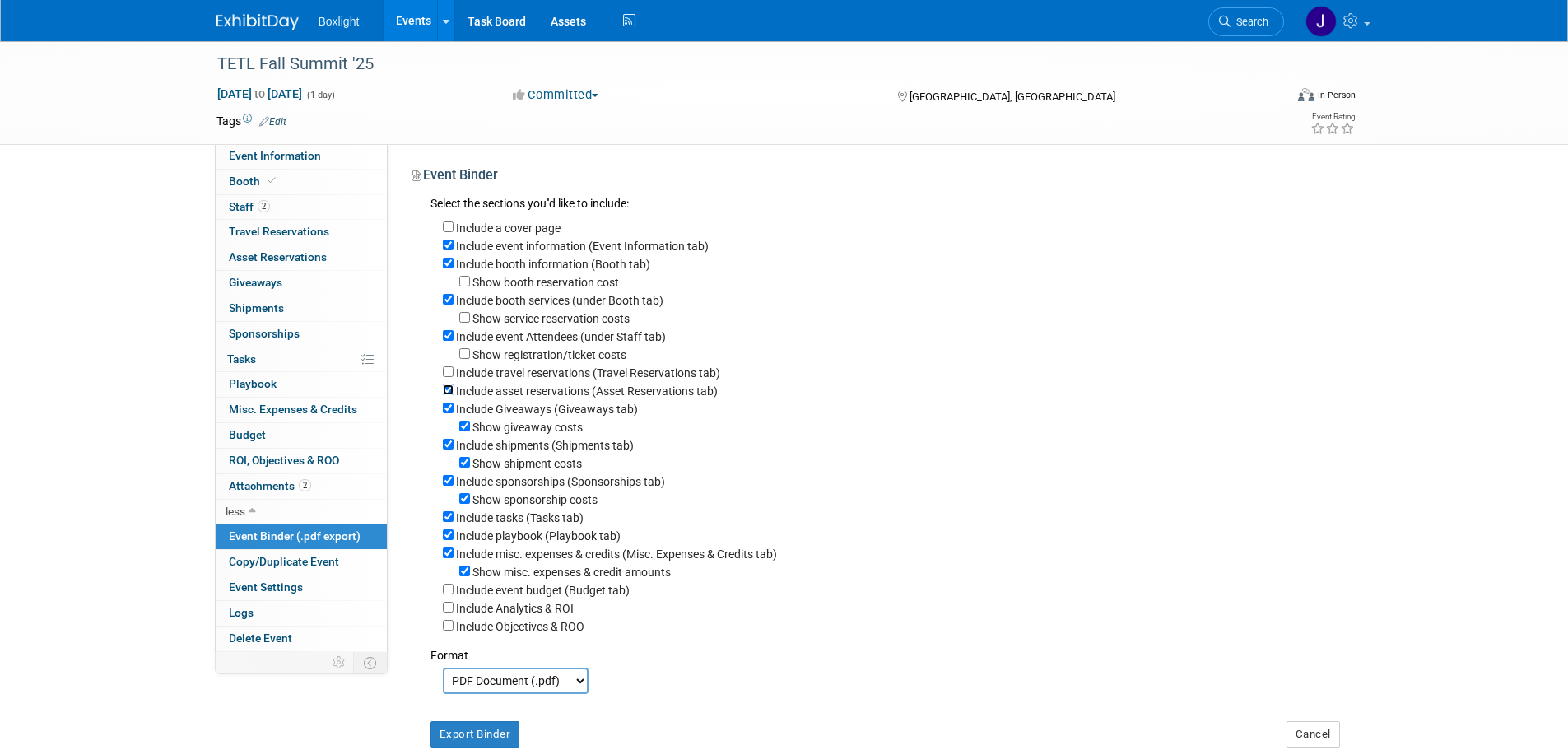
click at [448, 395] on input "Include asset reservations (Asset Reservations tab)" at bounding box center [447, 389] width 11 height 11
checkbox input "false"
click at [448, 413] on input "Include Giveaways (Giveaways tab)" at bounding box center [447, 407] width 11 height 11
checkbox input "false"
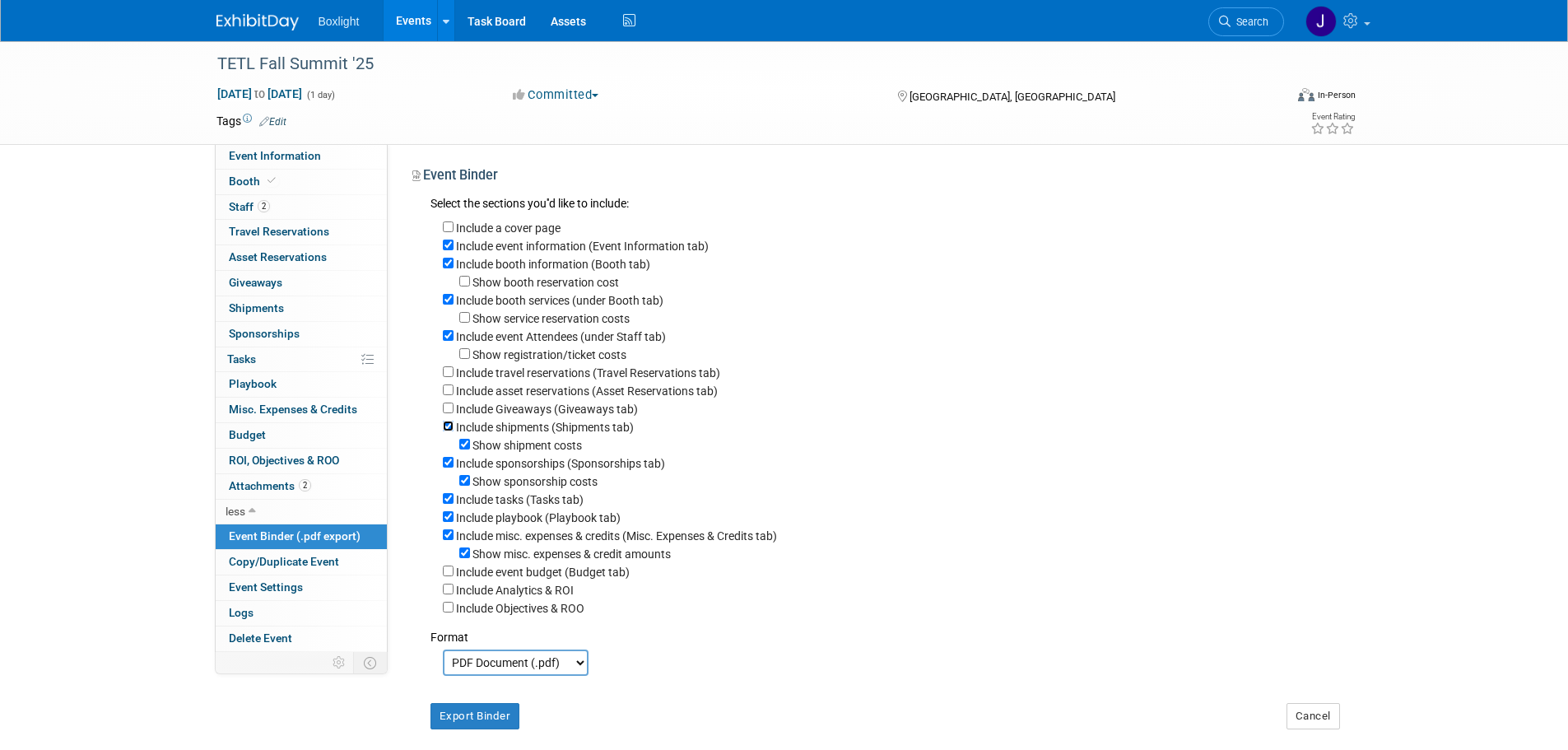
click at [449, 431] on input "Include shipments (Shipments tab)" at bounding box center [447, 425] width 11 height 11
checkbox input "false"
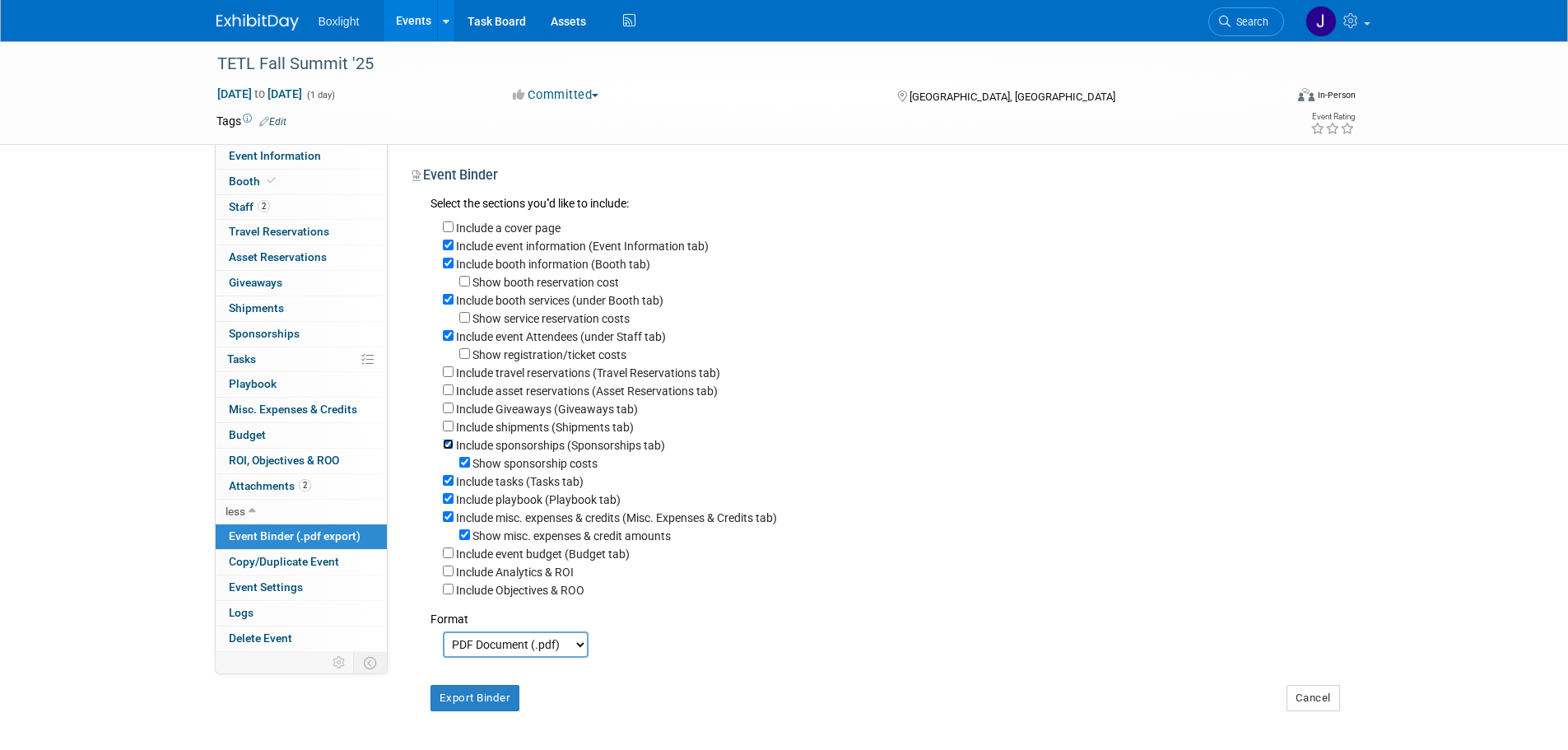
click at [445, 449] on input "Include sponsorships (Sponsorships tab)" at bounding box center [447, 443] width 11 height 11
checkbox input "false"
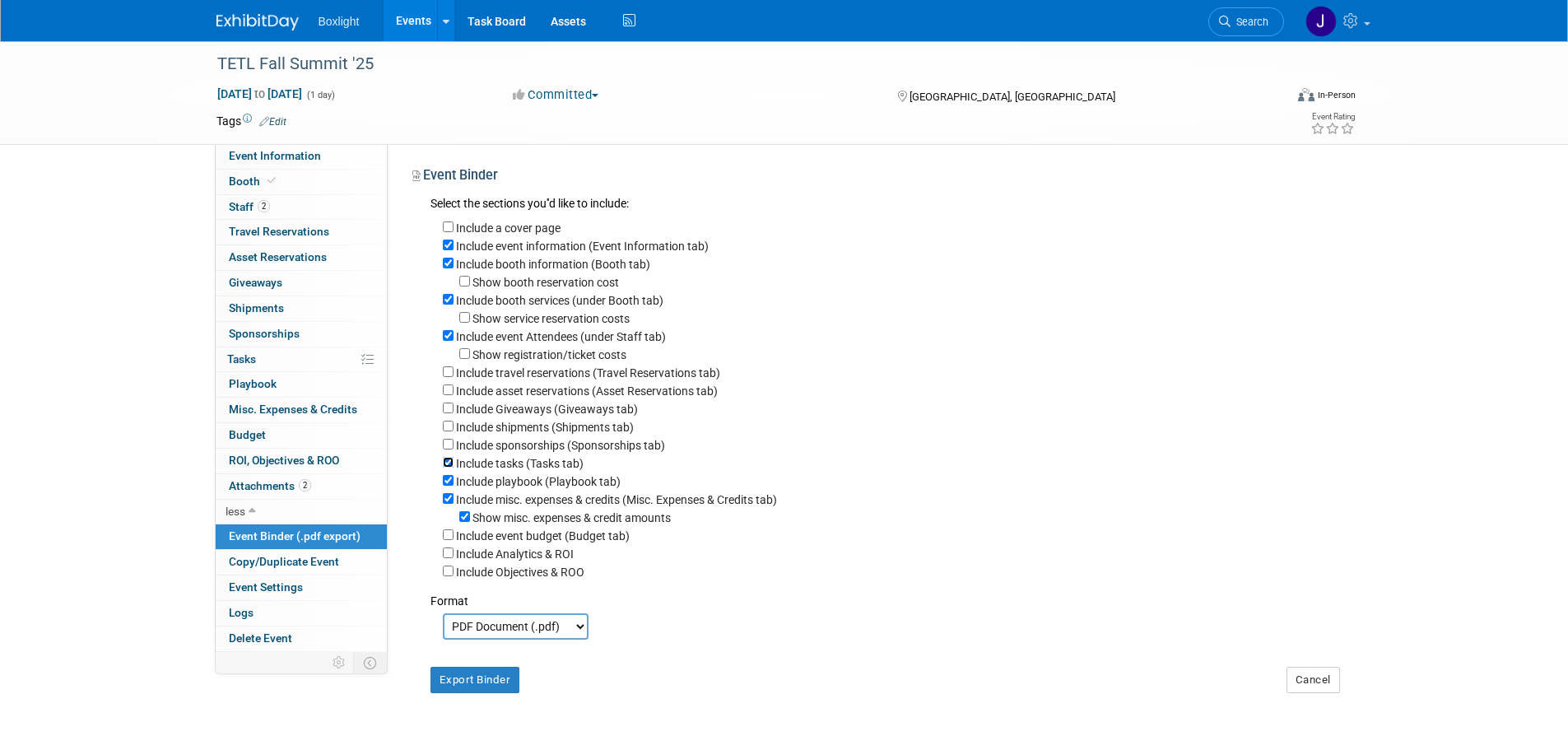
click at [447, 467] on input "Include tasks (Tasks tab)" at bounding box center [447, 461] width 11 height 11
checkbox input "false"
click at [448, 485] on input "Include playbook (Playbook tab)" at bounding box center [447, 480] width 11 height 11
checkbox input "false"
click at [448, 504] on input "Include misc. expenses & credits (Misc. Expenses & Credits tab)" at bounding box center [447, 498] width 11 height 11
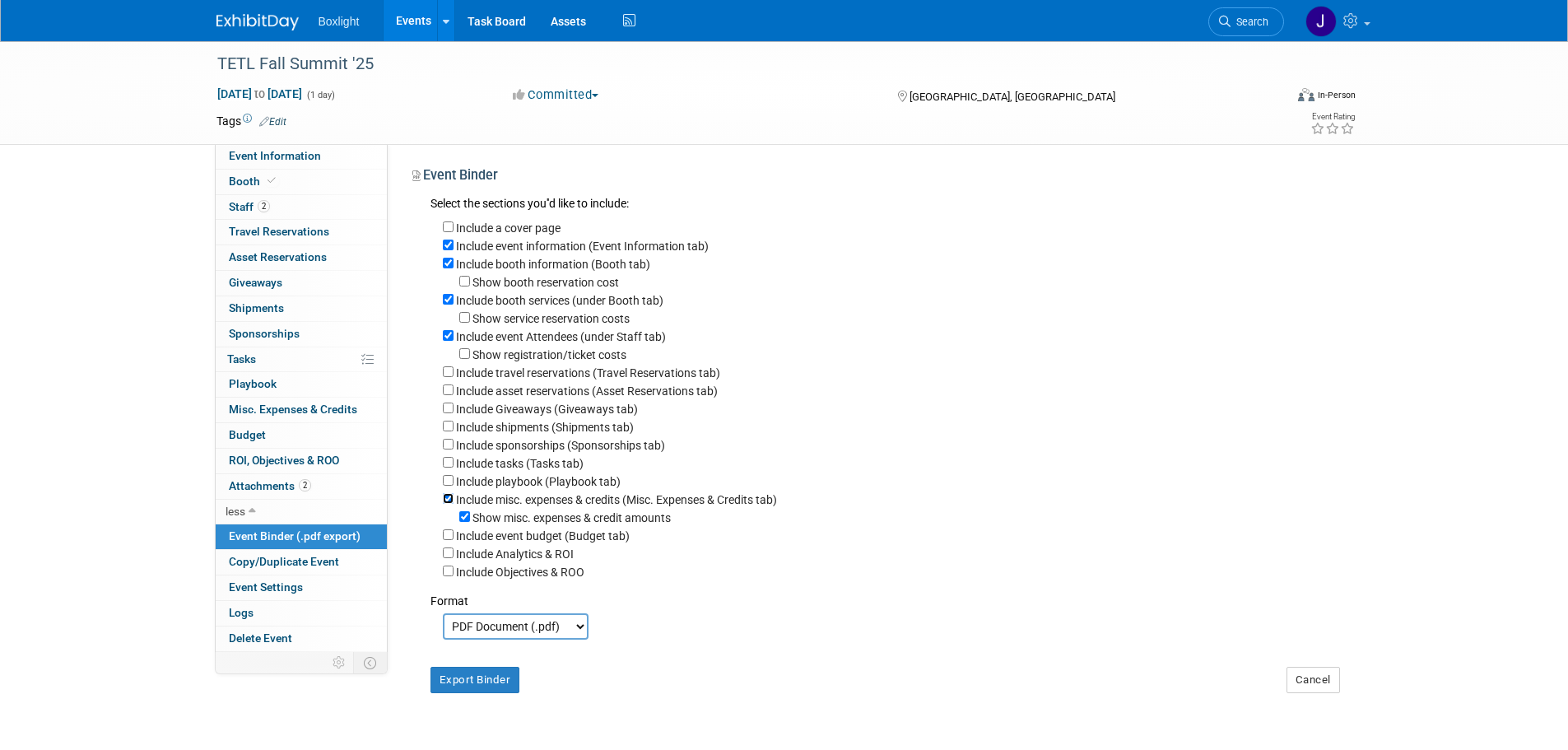
checkbox input "false"
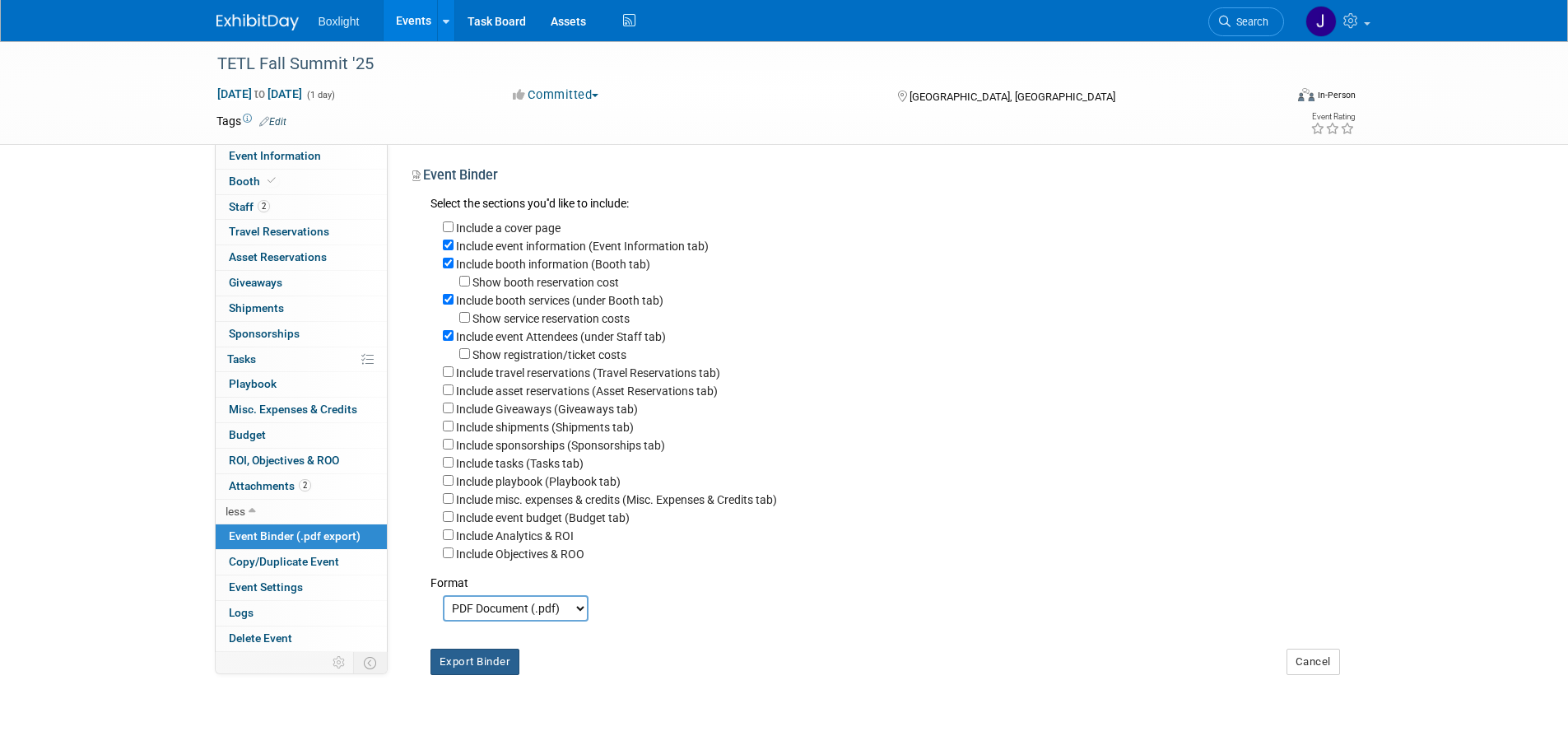
click at [499, 674] on button "Export Binder" at bounding box center [475, 661] width 90 height 26
click at [297, 164] on link "Event Information" at bounding box center [301, 156] width 171 height 25
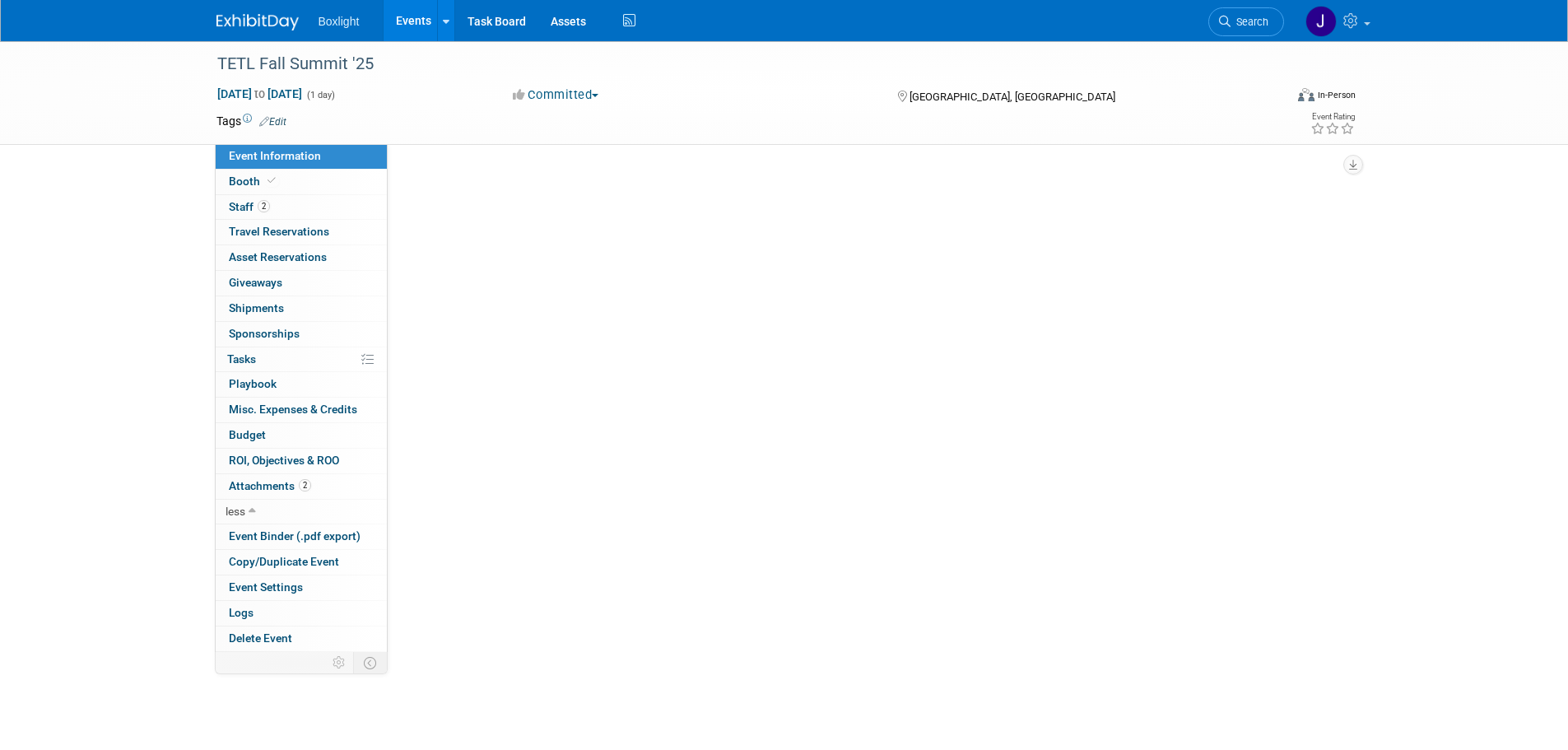
select select "Central"
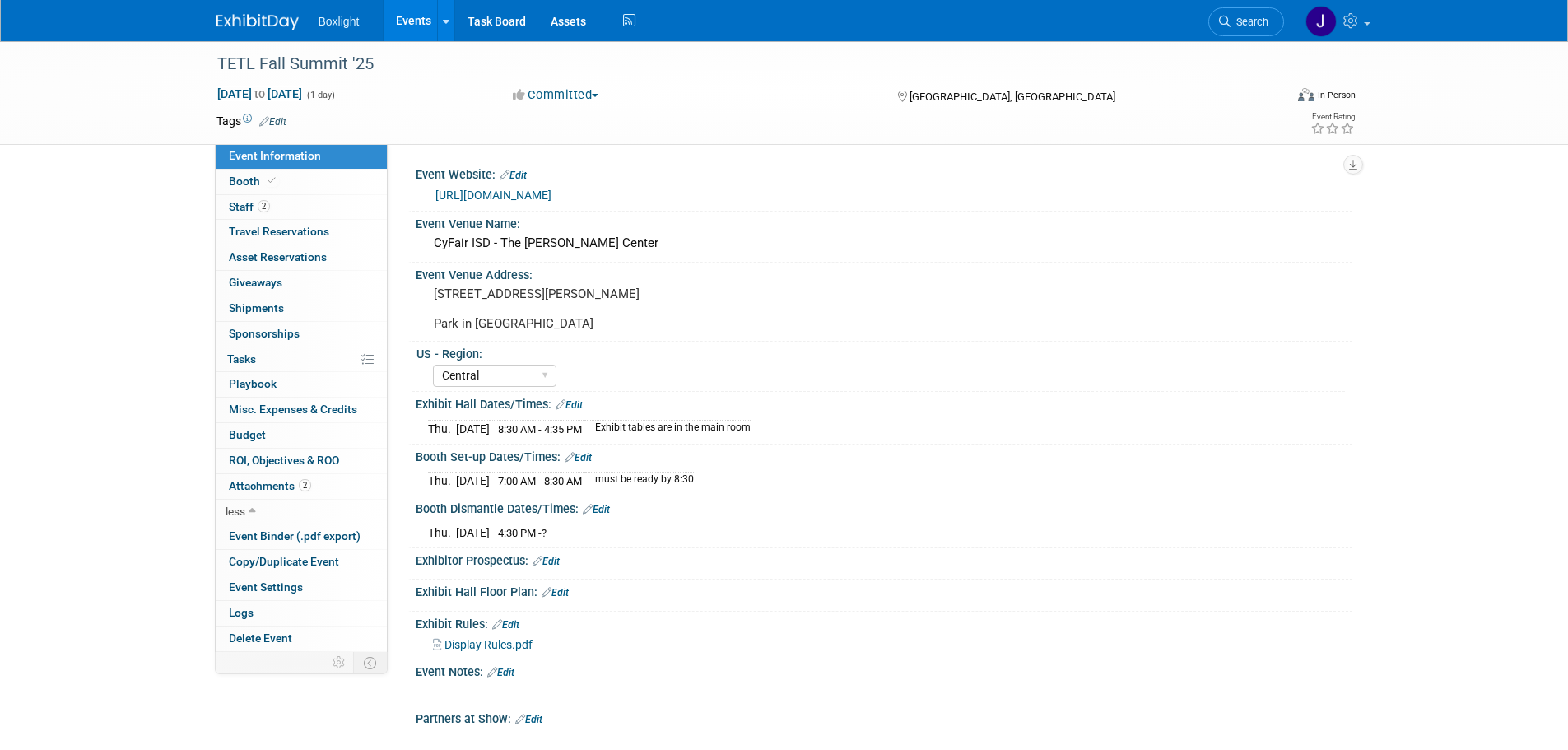
click at [416, 21] on link "Events" at bounding box center [413, 20] width 60 height 41
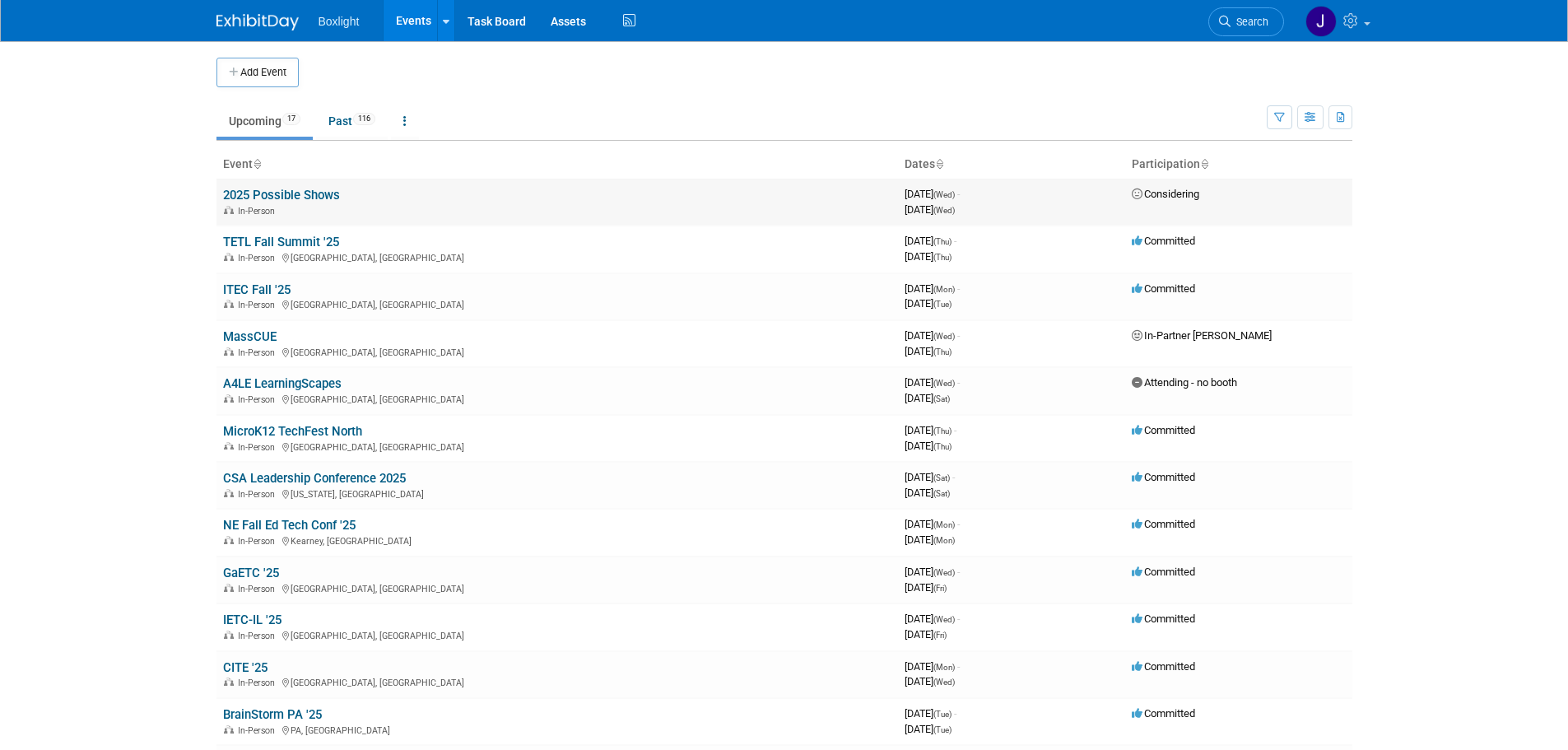
click at [268, 191] on link "2025 Possible Shows" at bounding box center [281, 194] width 117 height 15
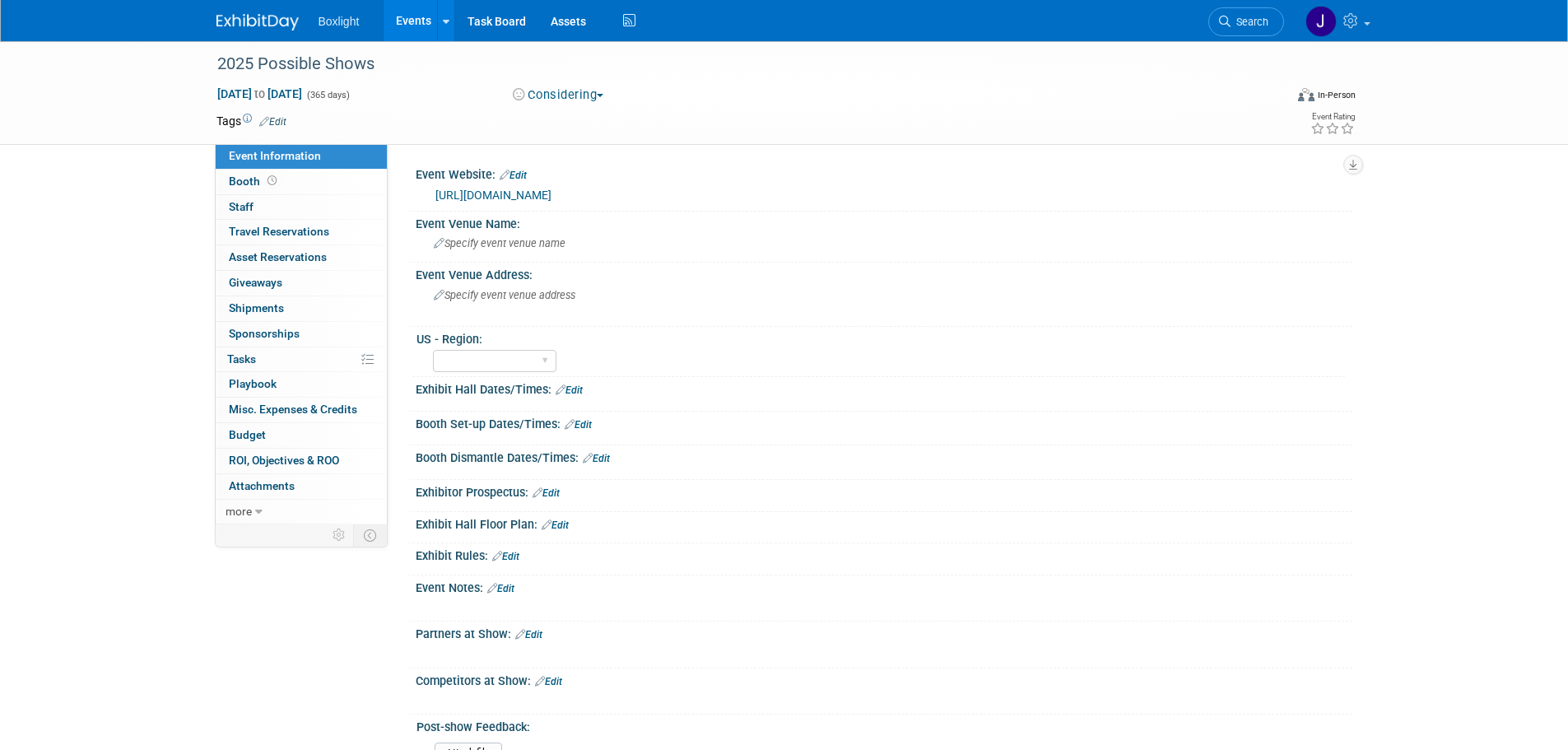
click at [524, 201] on link "https://boxlight-my.sharepoint.com/:x:/r/personal/jens_holstebro_boxlight_com/_…" at bounding box center [493, 194] width 116 height 13
